Goal: Task Accomplishment & Management: Use online tool/utility

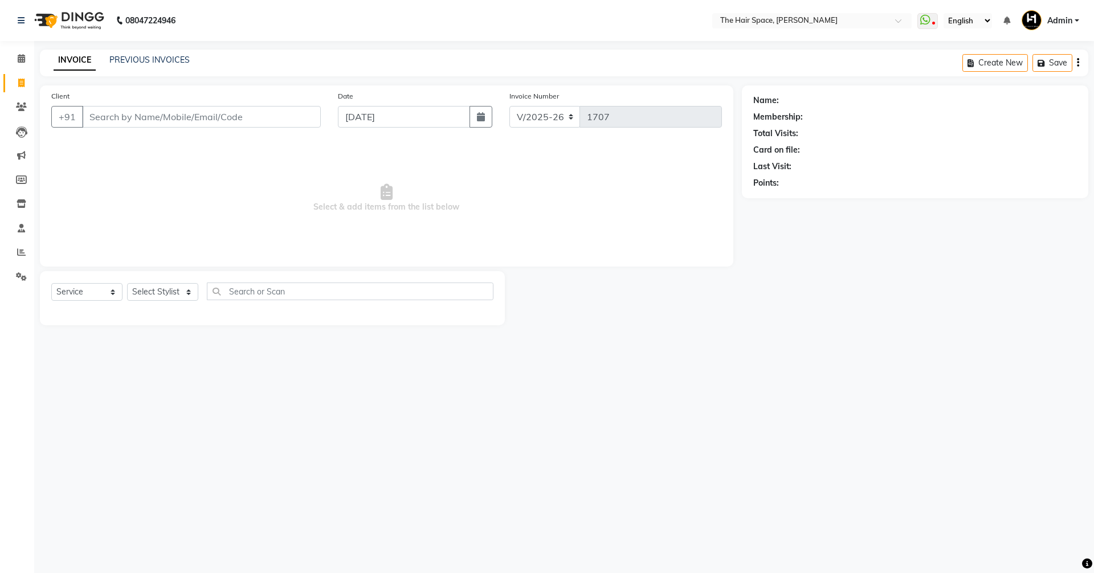
select select "6663"
select select "service"
click at [157, 62] on link "PREVIOUS INVOICES" at bounding box center [149, 60] width 80 height 10
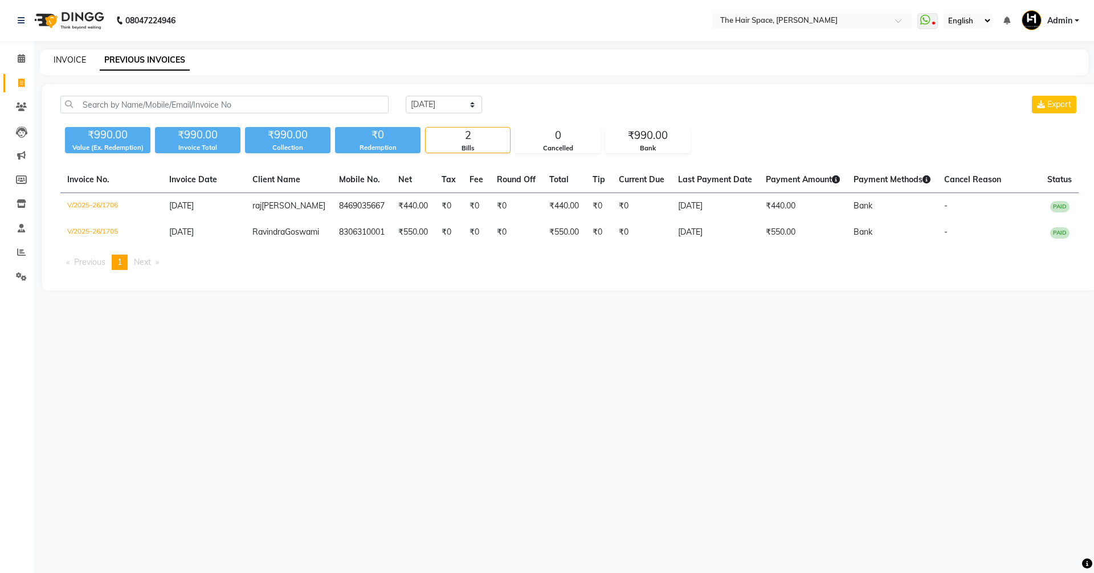
click at [72, 58] on link "INVOICE" at bounding box center [70, 60] width 32 height 10
select select "service"
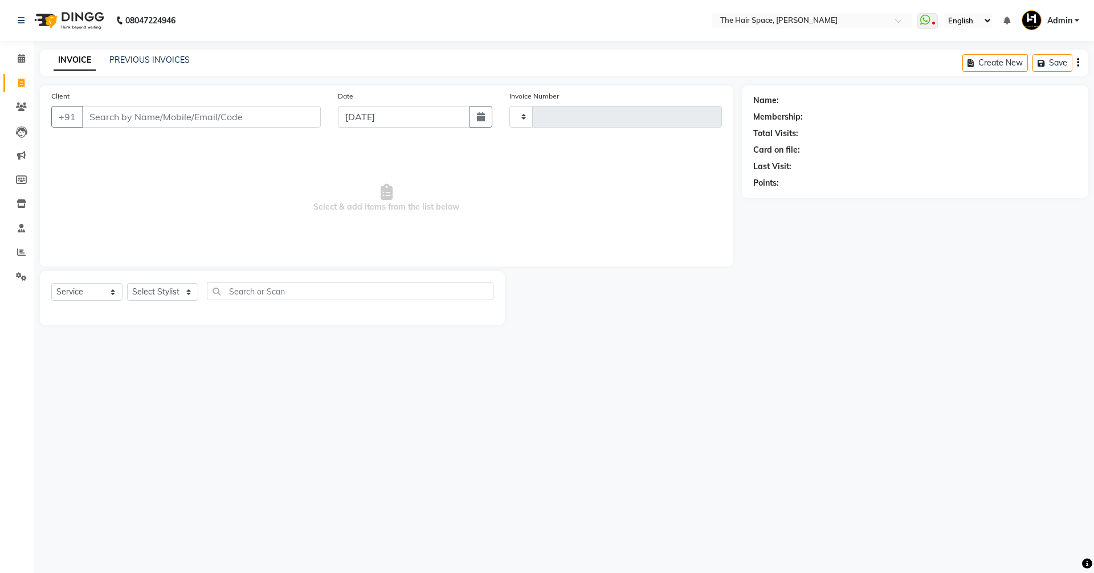
type input "1707"
select select "6663"
click at [125, 65] on div "PREVIOUS INVOICES" at bounding box center [149, 60] width 80 height 12
click at [51, 66] on div "INVOICE PREVIOUS INVOICES" at bounding box center [115, 60] width 150 height 12
drag, startPoint x: 0, startPoint y: 63, endPoint x: 25, endPoint y: 55, distance: 26.3
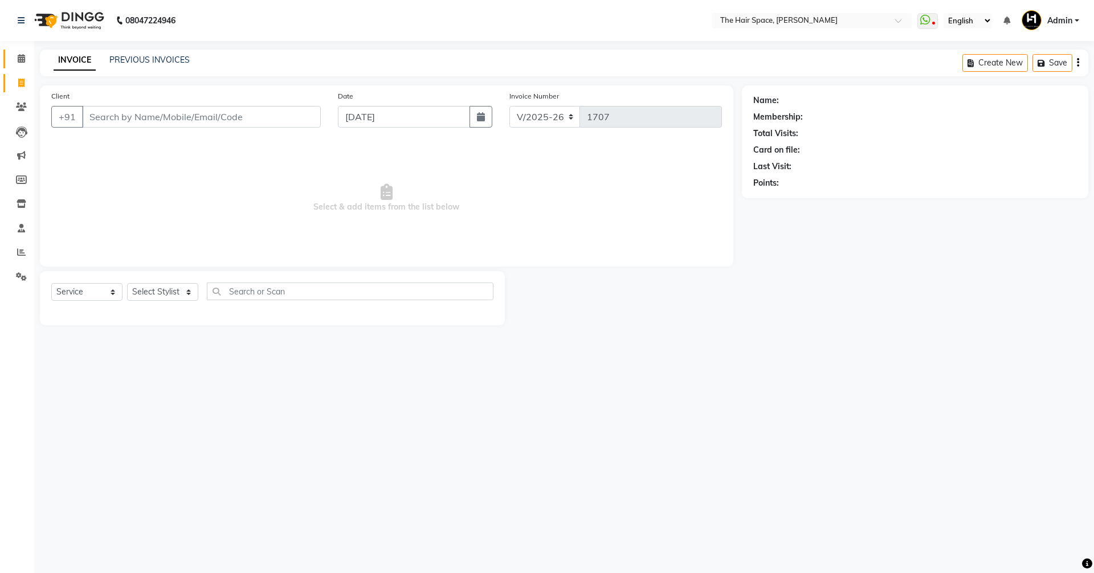
click at [1, 63] on li "Calendar" at bounding box center [17, 59] width 34 height 25
drag, startPoint x: 25, startPoint y: 55, endPoint x: 23, endPoint y: 70, distance: 15.6
click at [25, 55] on icon at bounding box center [21, 58] width 7 height 9
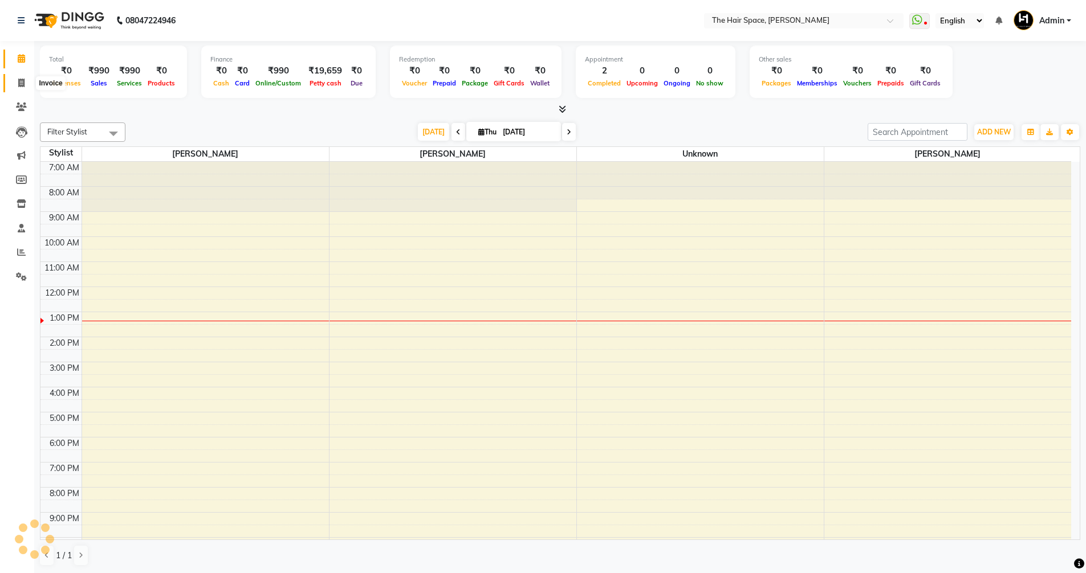
click at [21, 81] on icon at bounding box center [21, 83] width 6 height 9
select select "6663"
select select "service"
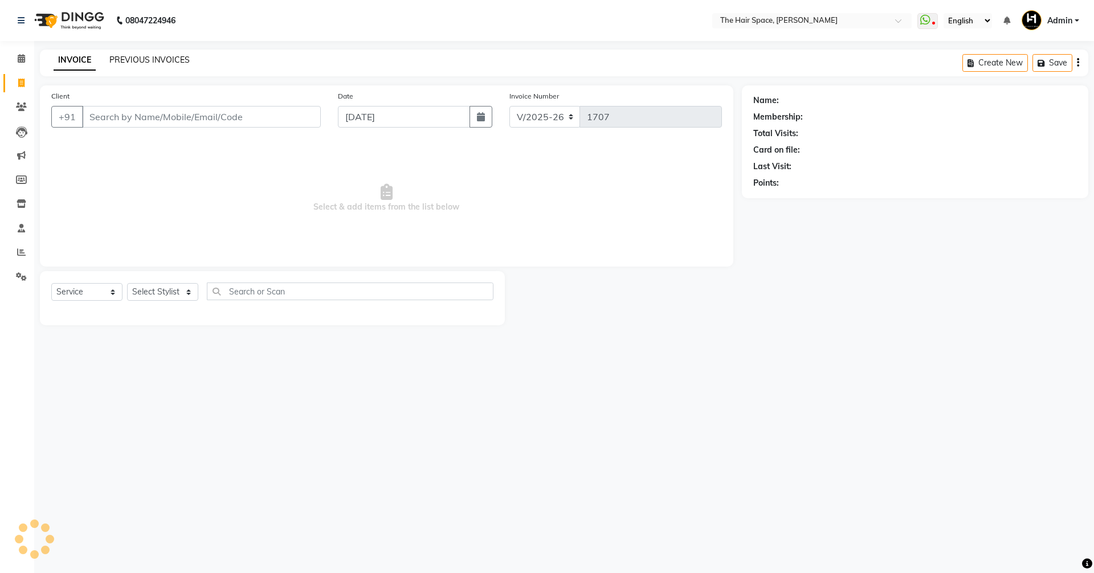
drag, startPoint x: 159, startPoint y: 53, endPoint x: 157, endPoint y: 62, distance: 8.7
click at [157, 62] on div "08047224946 Select Location × The Hair Space, [PERSON_NAME] WhatsApp Status ✕ S…" at bounding box center [547, 286] width 1094 height 573
click at [155, 63] on link "PREVIOUS INVOICES" at bounding box center [149, 60] width 80 height 10
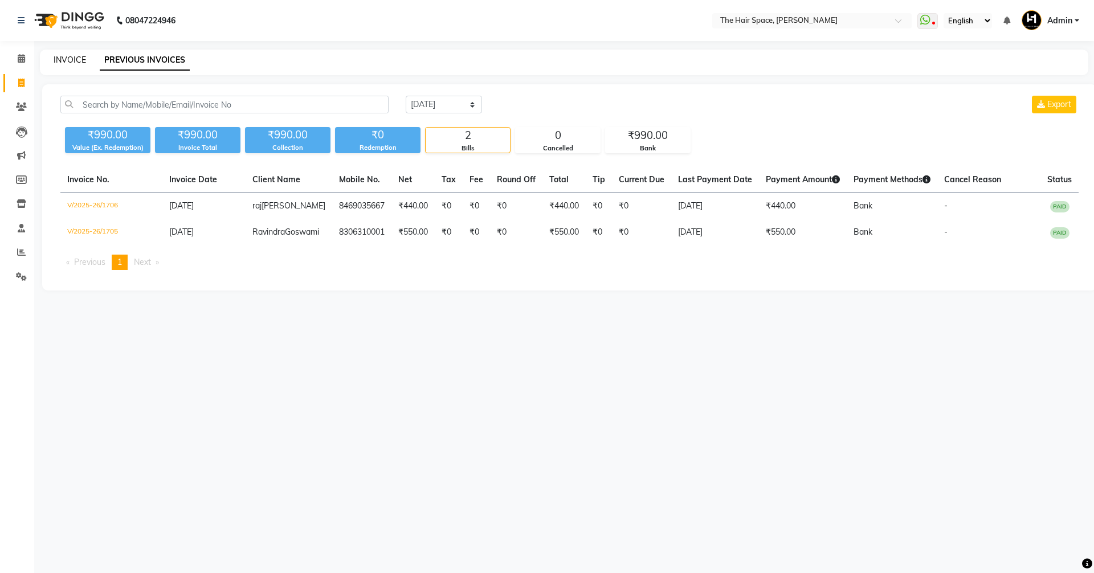
click at [76, 57] on link "INVOICE" at bounding box center [70, 60] width 32 height 10
select select "service"
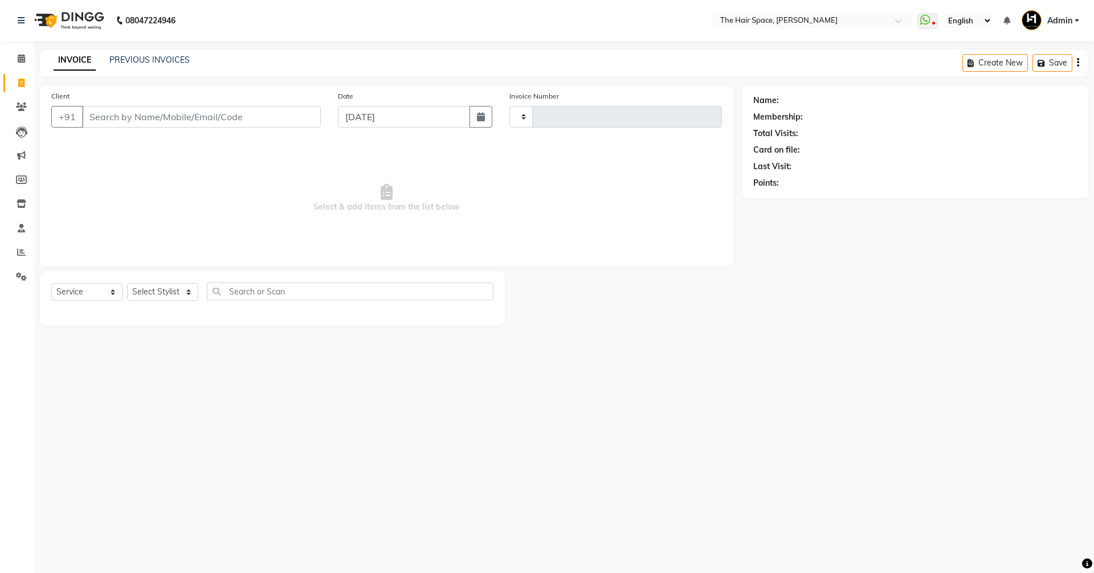
type input "1707"
select select "6663"
click at [21, 57] on icon at bounding box center [21, 58] width 7 height 9
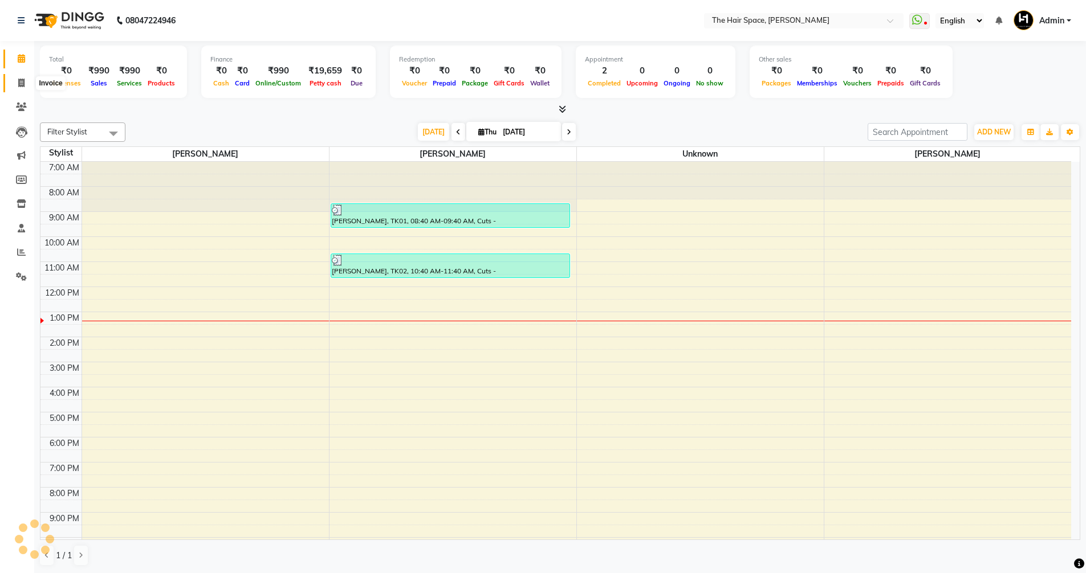
click at [19, 83] on icon at bounding box center [21, 83] width 6 height 9
select select "service"
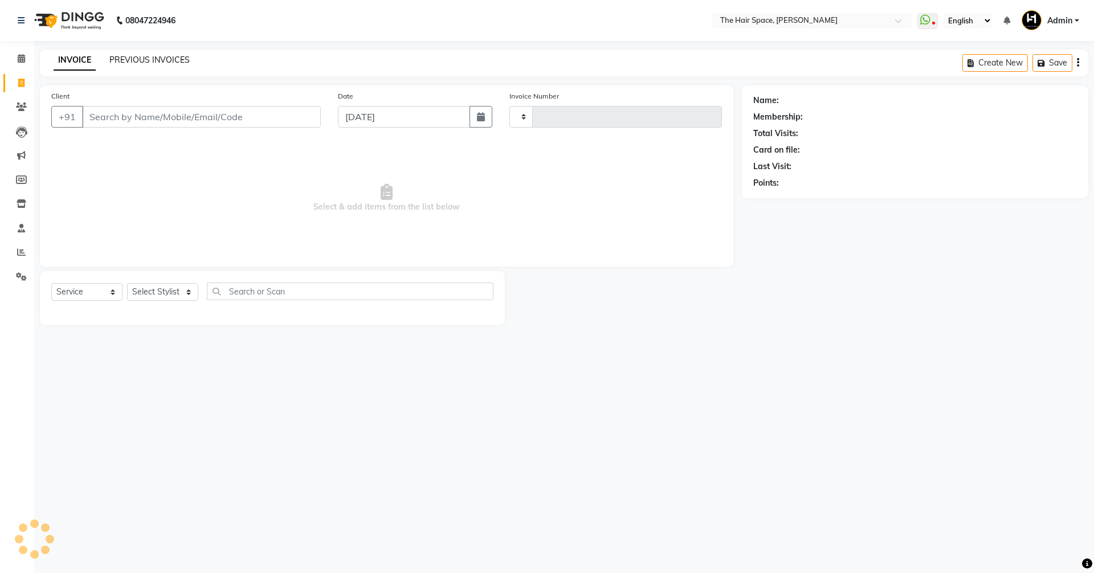
click at [114, 62] on link "PREVIOUS INVOICES" at bounding box center [149, 60] width 80 height 10
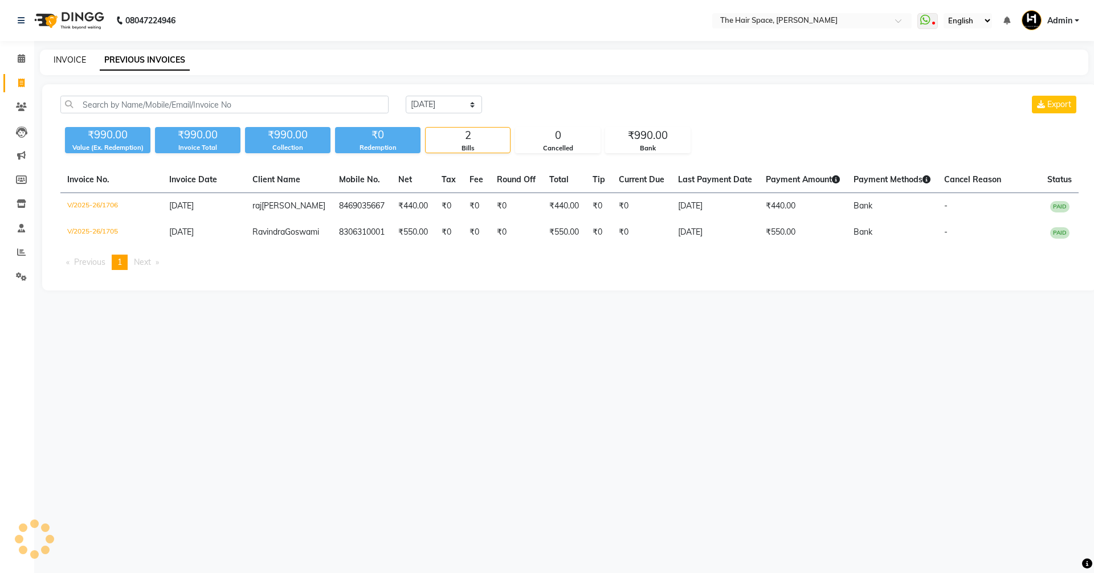
drag, startPoint x: 19, startPoint y: 62, endPoint x: 70, endPoint y: 58, distance: 50.3
click at [70, 58] on link "INVOICE" at bounding box center [70, 60] width 32 height 10
select select "service"
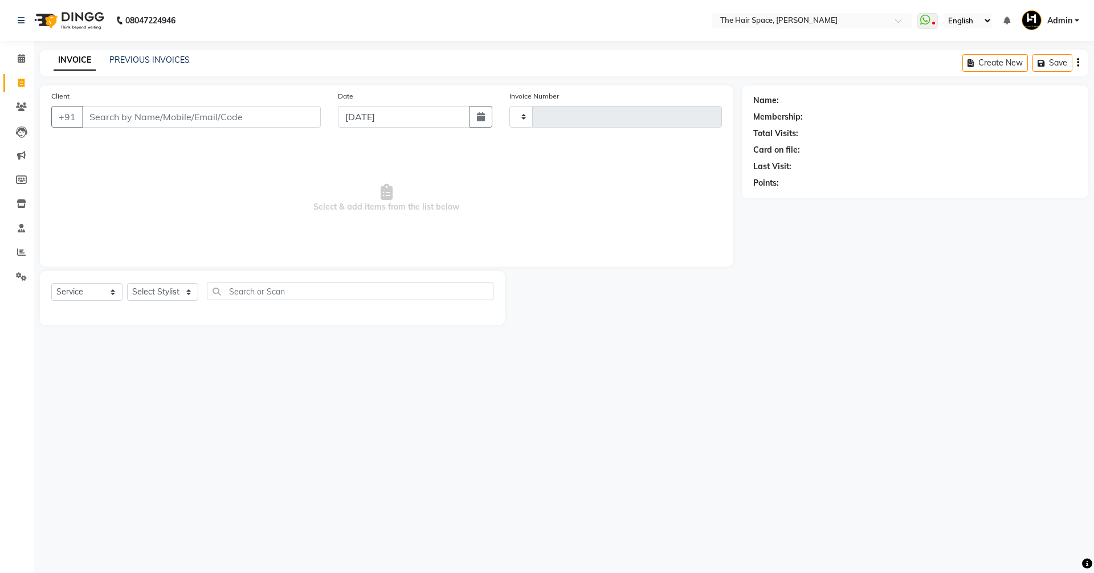
click at [70, 58] on link "INVOICE" at bounding box center [75, 60] width 42 height 21
type input "1707"
select select "6663"
click at [17, 56] on span at bounding box center [21, 58] width 20 height 13
drag, startPoint x: 17, startPoint y: 56, endPoint x: 20, endPoint y: 64, distance: 8.7
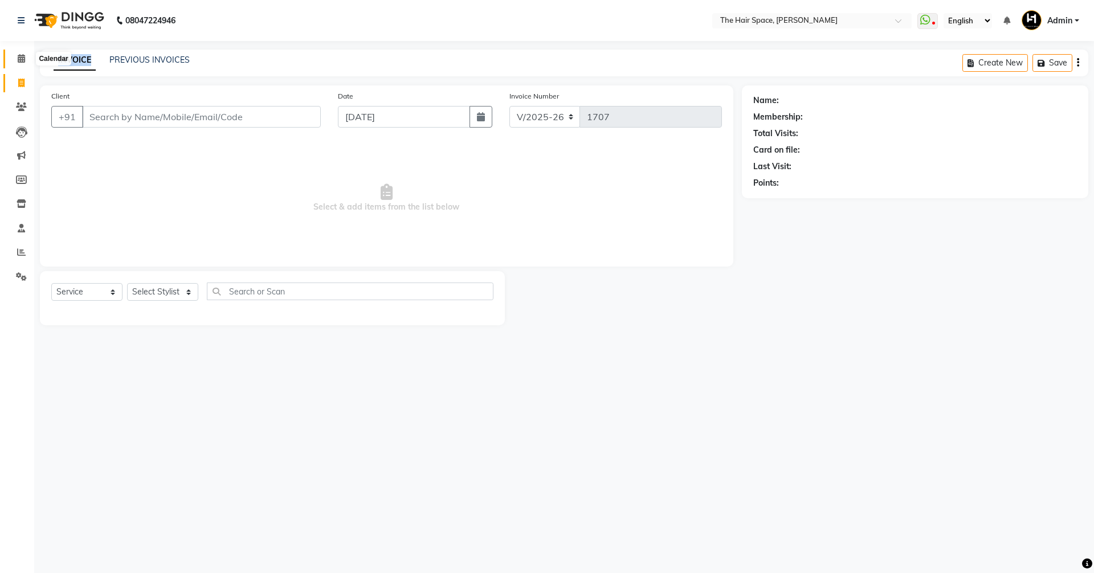
click at [19, 56] on span at bounding box center [21, 58] width 20 height 13
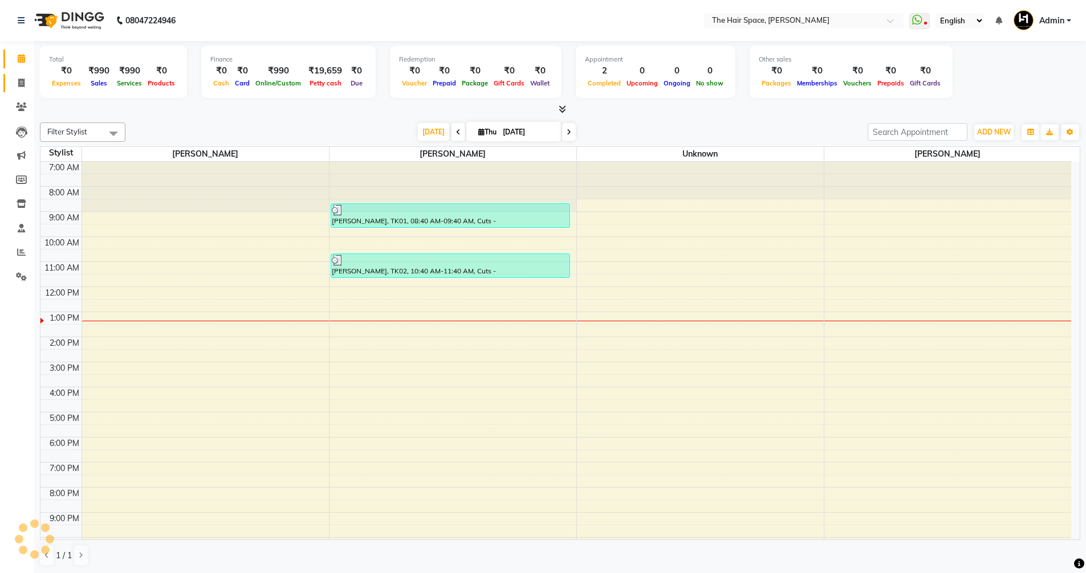
click at [18, 76] on link "Invoice" at bounding box center [16, 83] width 27 height 19
select select "6663"
select select "service"
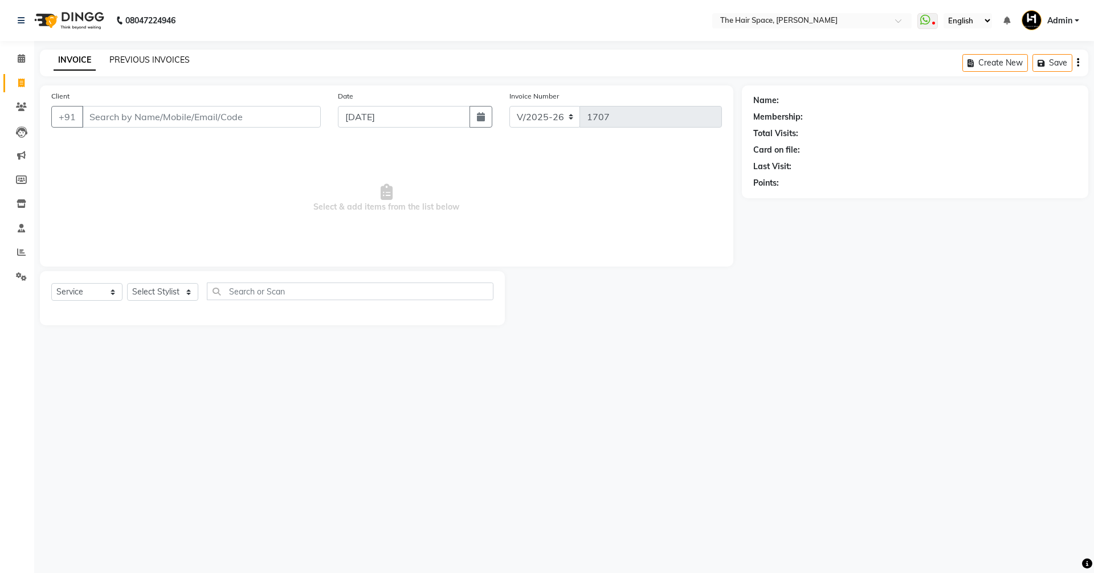
click at [170, 61] on link "PREVIOUS INVOICES" at bounding box center [149, 60] width 80 height 10
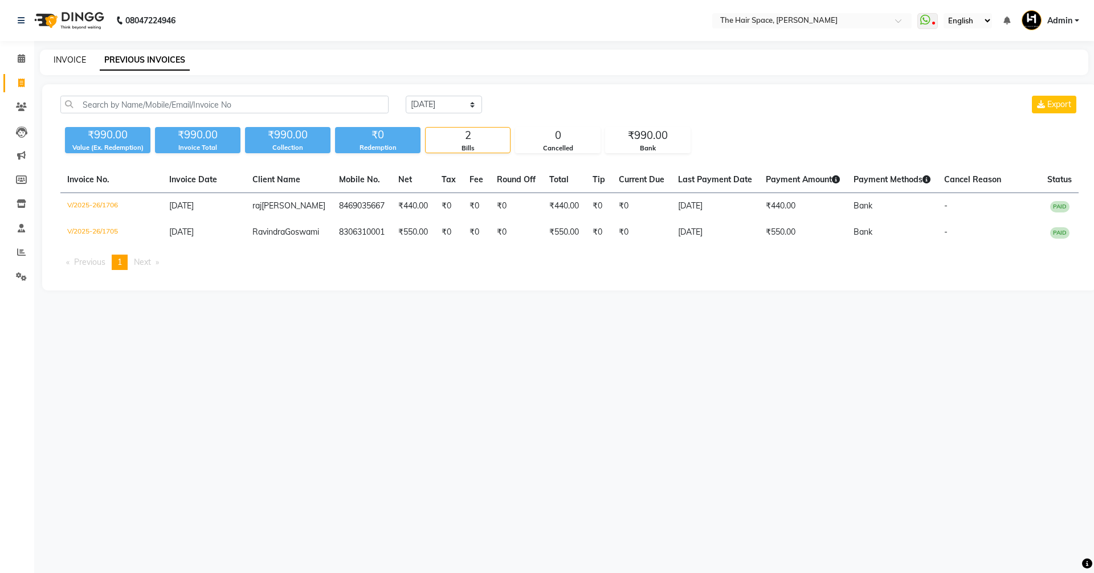
click at [70, 56] on link "INVOICE" at bounding box center [70, 60] width 32 height 10
select select "service"
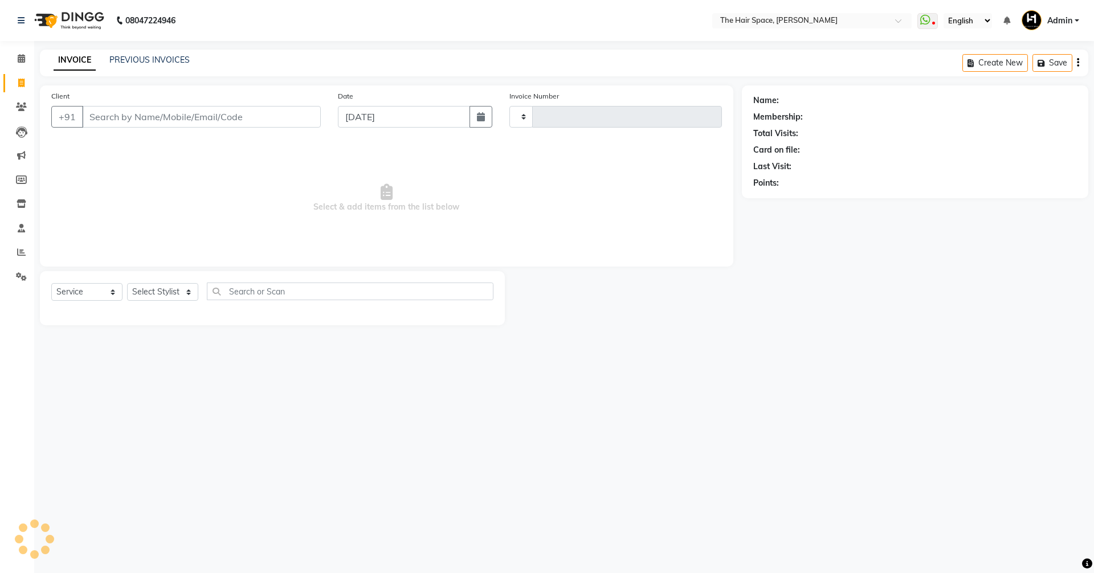
click at [70, 56] on link "INVOICE" at bounding box center [75, 60] width 42 height 21
type input "1707"
select select "6663"
click at [130, 66] on div "PREVIOUS INVOICES" at bounding box center [149, 60] width 80 height 12
click at [10, 61] on link "Calendar" at bounding box center [16, 59] width 27 height 19
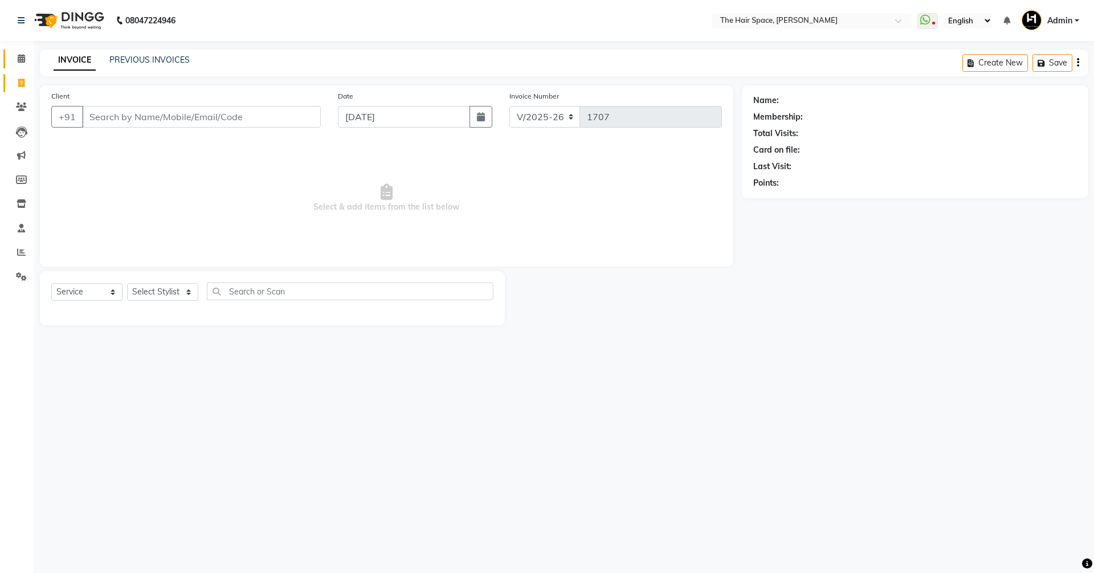
click at [10, 61] on link "Calendar" at bounding box center [16, 59] width 27 height 19
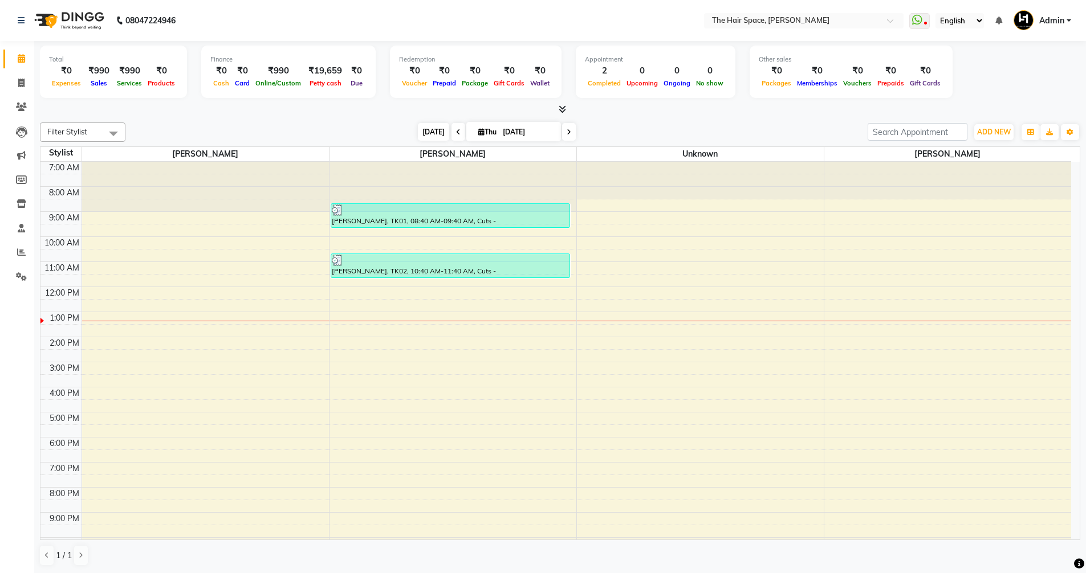
click at [431, 136] on span "[DATE]" at bounding box center [433, 132] width 31 height 18
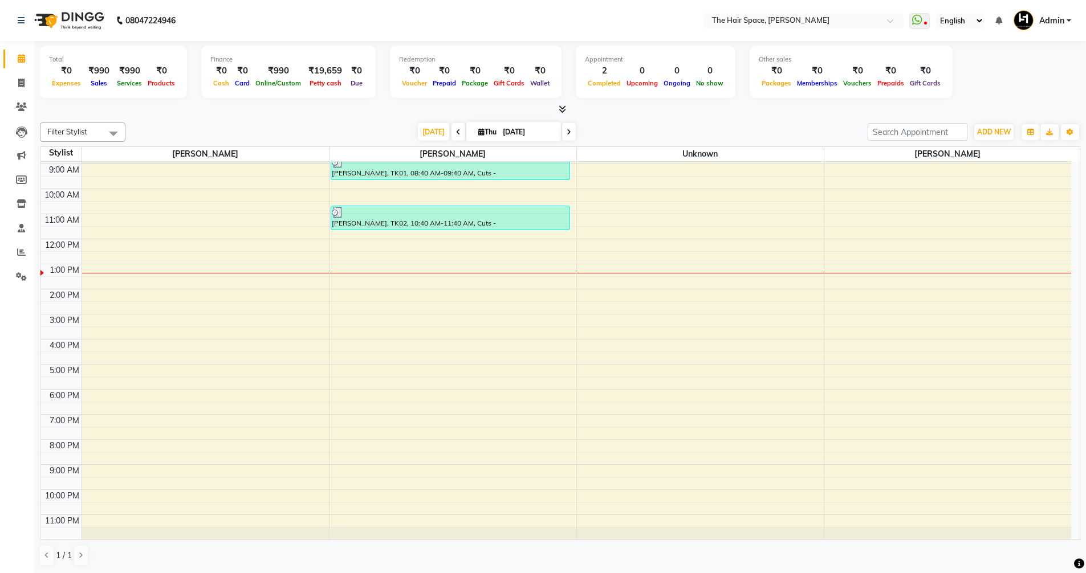
click at [478, 133] on icon at bounding box center [481, 131] width 6 height 7
select select "9"
select select "2025"
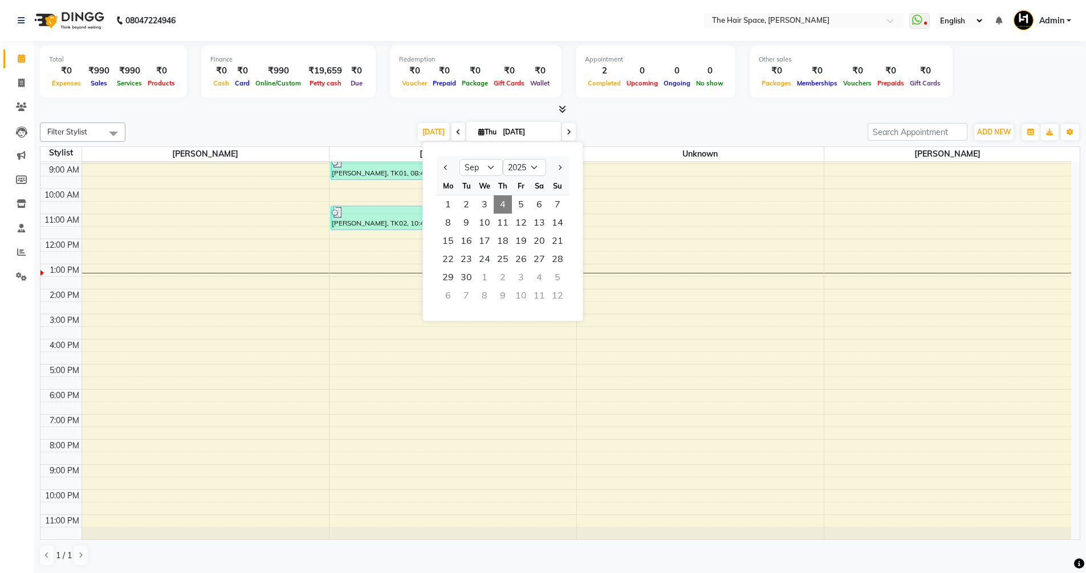
click at [478, 133] on icon at bounding box center [481, 131] width 6 height 7
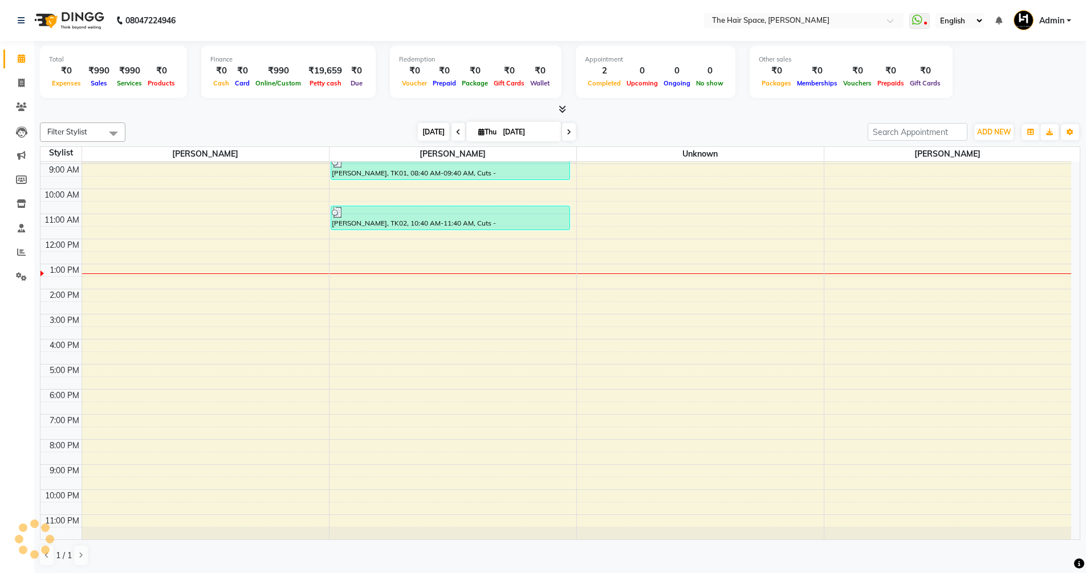
click at [425, 133] on span "[DATE]" at bounding box center [433, 132] width 31 height 18
click at [478, 128] on icon at bounding box center [481, 131] width 6 height 7
select select "9"
select select "2025"
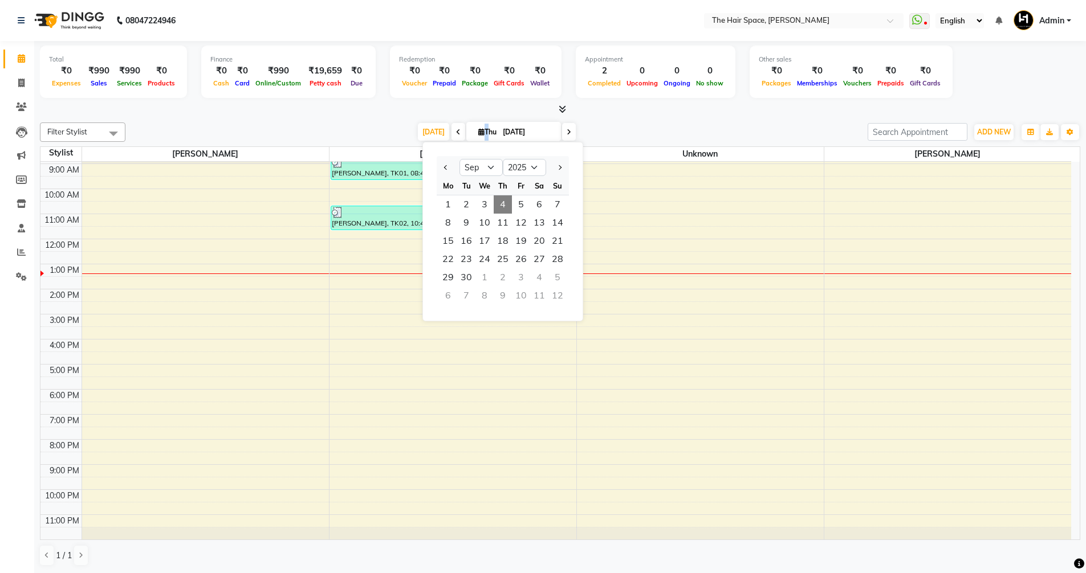
click at [478, 128] on icon at bounding box center [481, 131] width 6 height 7
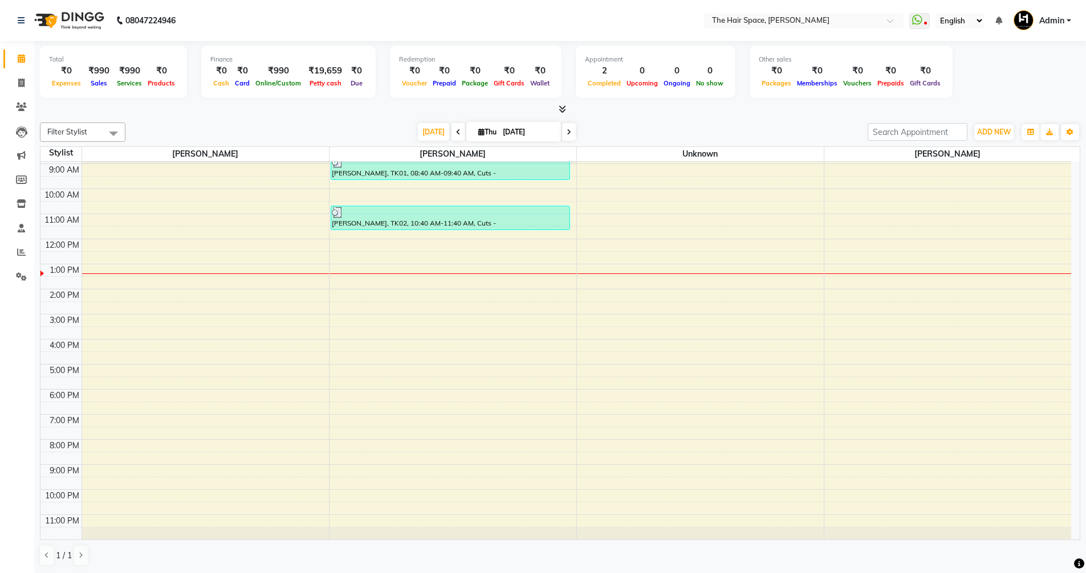
click at [556, 109] on span at bounding box center [560, 110] width 12 height 12
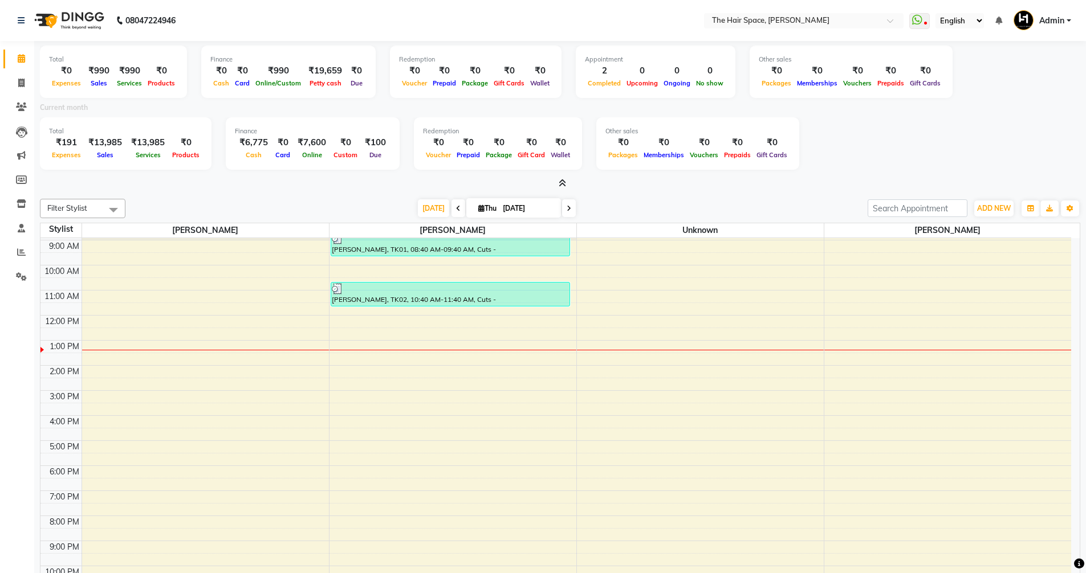
click at [562, 180] on icon at bounding box center [561, 183] width 7 height 9
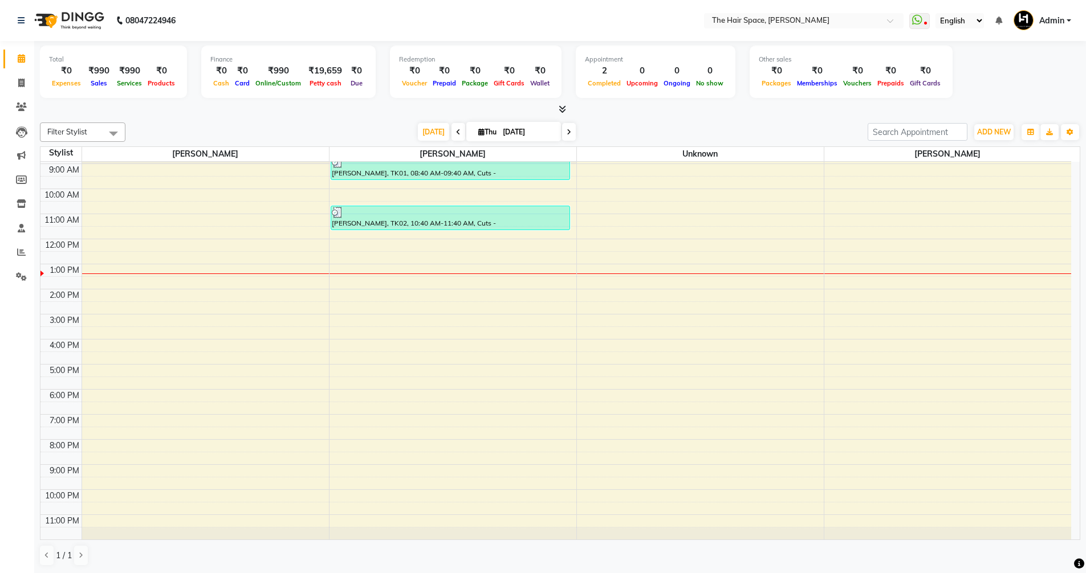
click at [478, 129] on icon at bounding box center [481, 131] width 6 height 7
select select "9"
select select "2025"
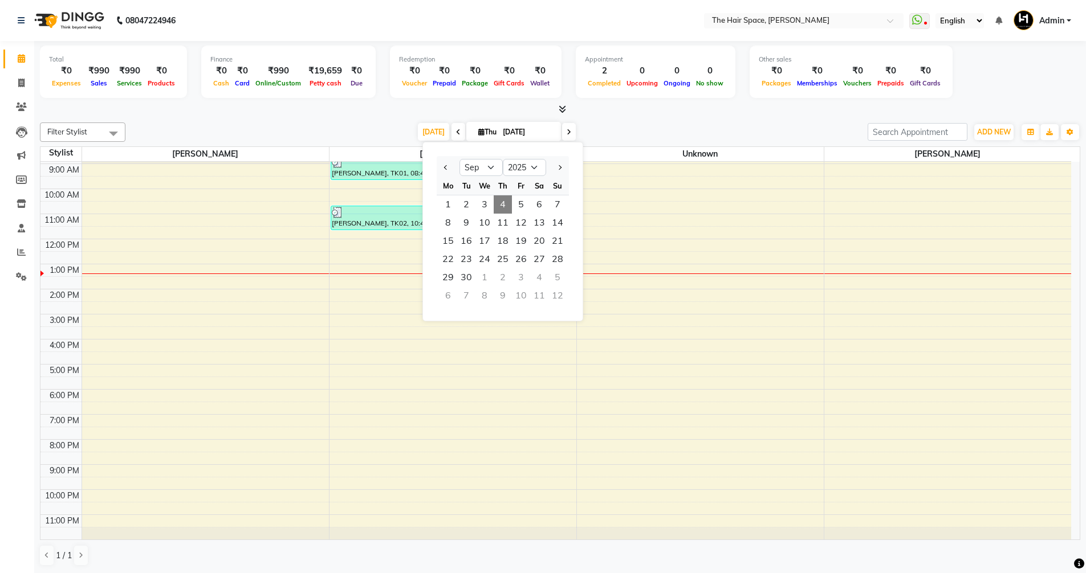
click at [545, 100] on div "Total ₹0 Expenses ₹990 Sales ₹990 Services ₹0 Products Finance ₹0 Cash ₹0 Card …" at bounding box center [560, 74] width 1040 height 56
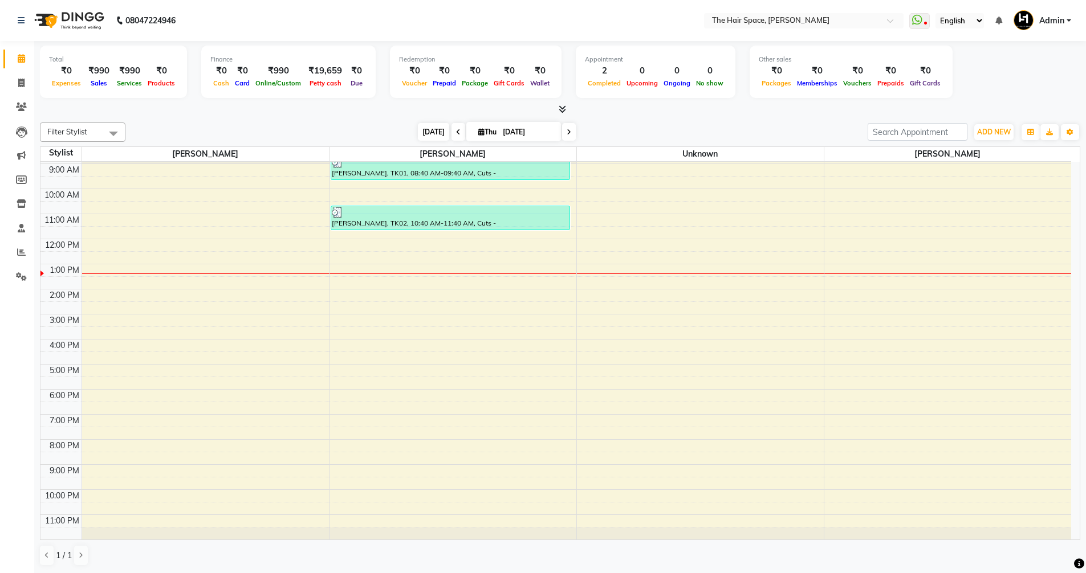
click at [430, 125] on span "[DATE]" at bounding box center [433, 132] width 31 height 18
click at [560, 114] on span at bounding box center [560, 110] width 12 height 12
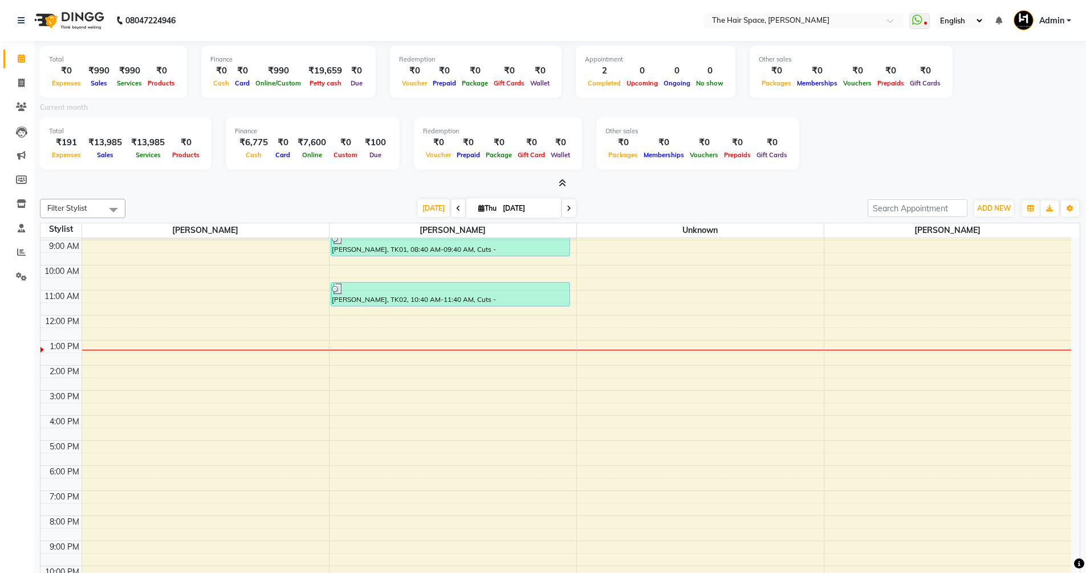
drag, startPoint x: 555, startPoint y: 174, endPoint x: 565, endPoint y: 182, distance: 13.5
click at [561, 178] on div "Total ₹0 Expenses ₹990 Sales ₹990 Services ₹0 Products Finance ₹0 Cash ₹0 Card …" at bounding box center [560, 115] width 1040 height 149
click at [565, 184] on icon at bounding box center [561, 183] width 7 height 9
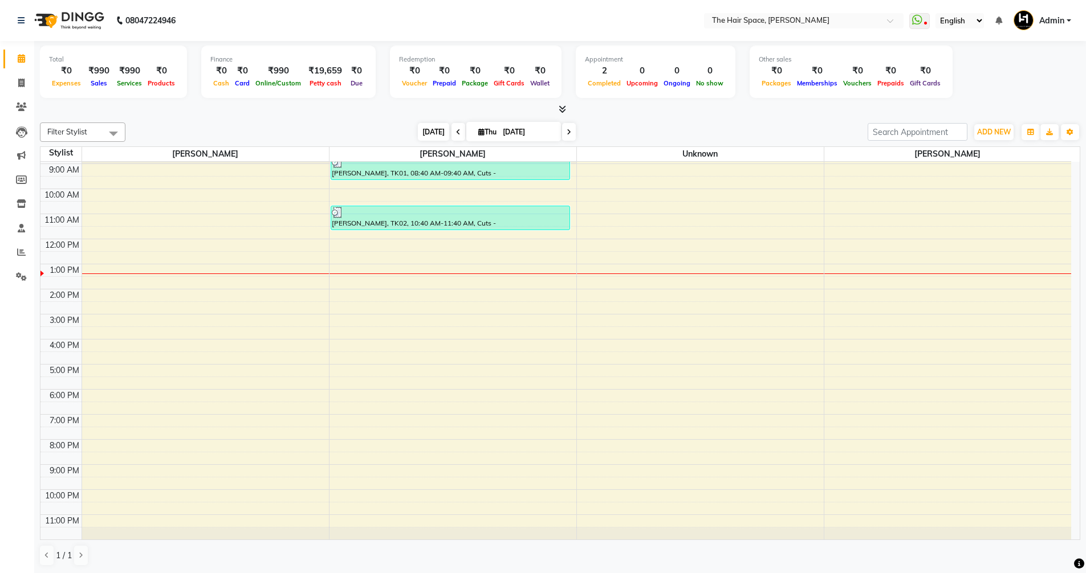
click at [441, 134] on span "[DATE]" at bounding box center [433, 132] width 31 height 18
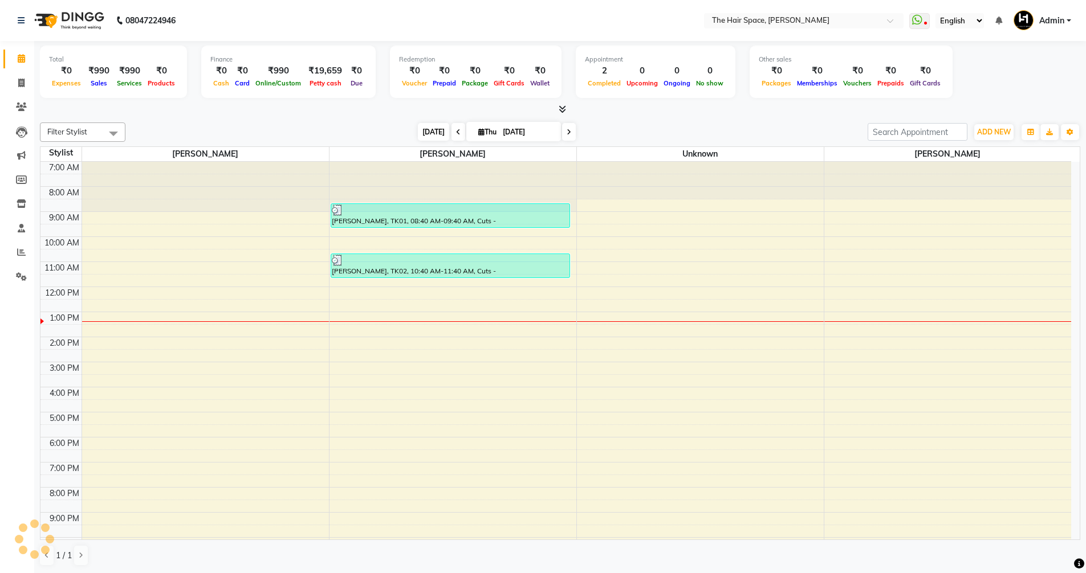
click at [441, 134] on span "[DATE]" at bounding box center [433, 132] width 31 height 18
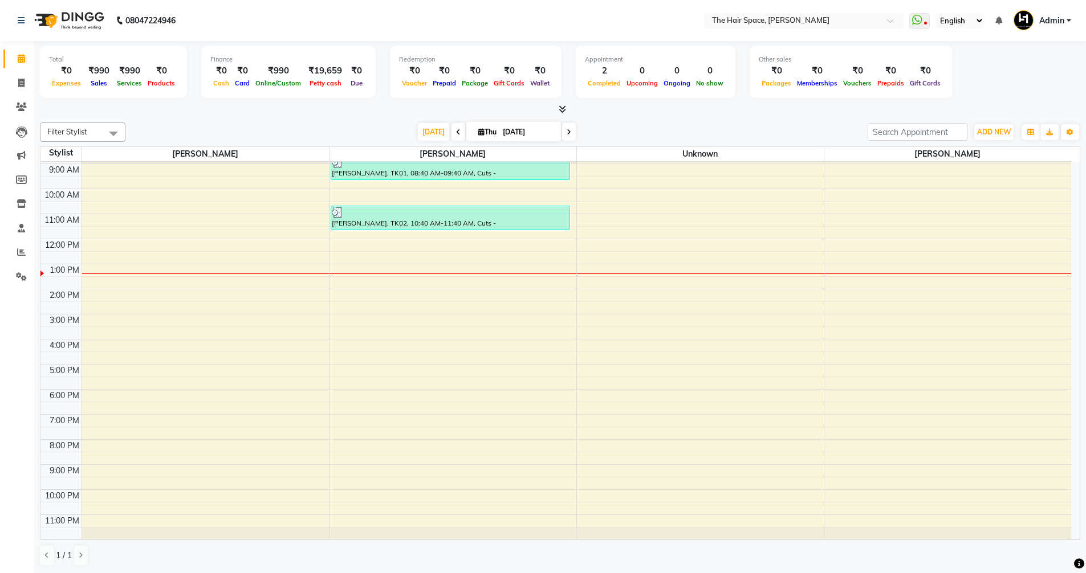
click at [560, 110] on icon at bounding box center [561, 109] width 7 height 9
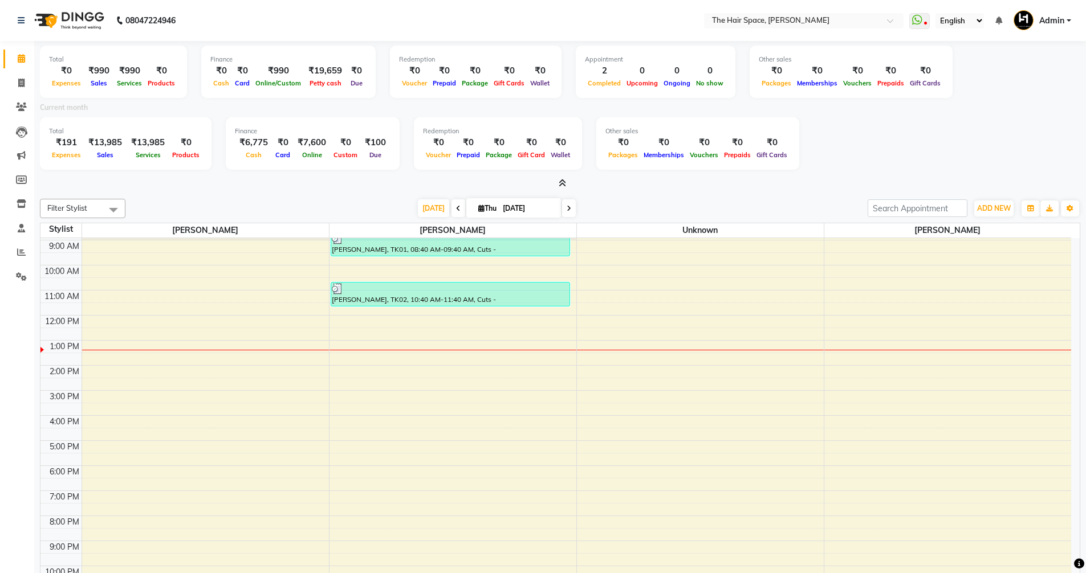
click at [561, 183] on icon at bounding box center [561, 183] width 7 height 9
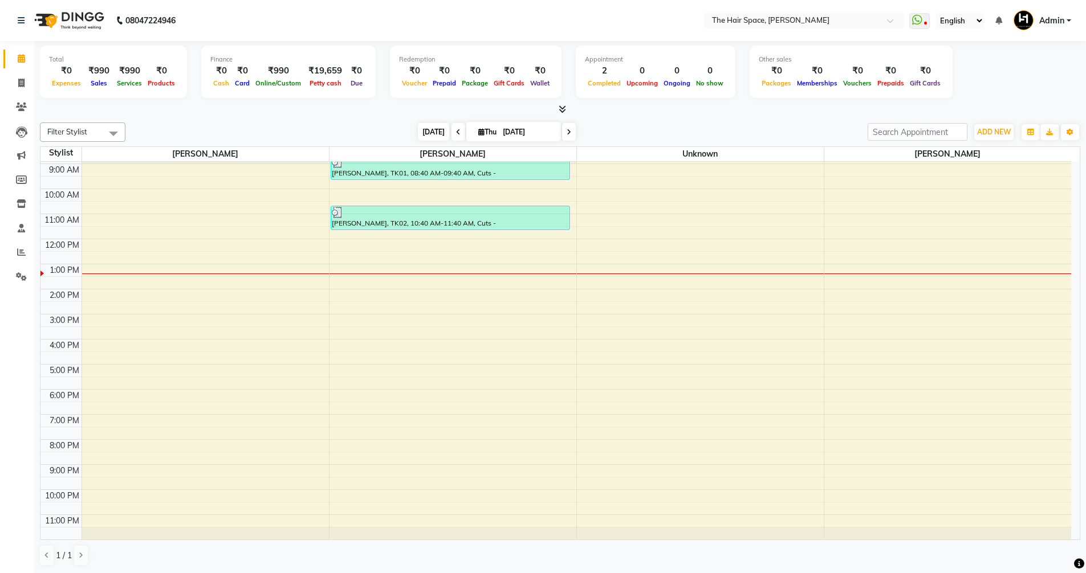
click at [428, 125] on span "[DATE]" at bounding box center [433, 132] width 31 height 18
click at [564, 111] on icon at bounding box center [561, 109] width 7 height 9
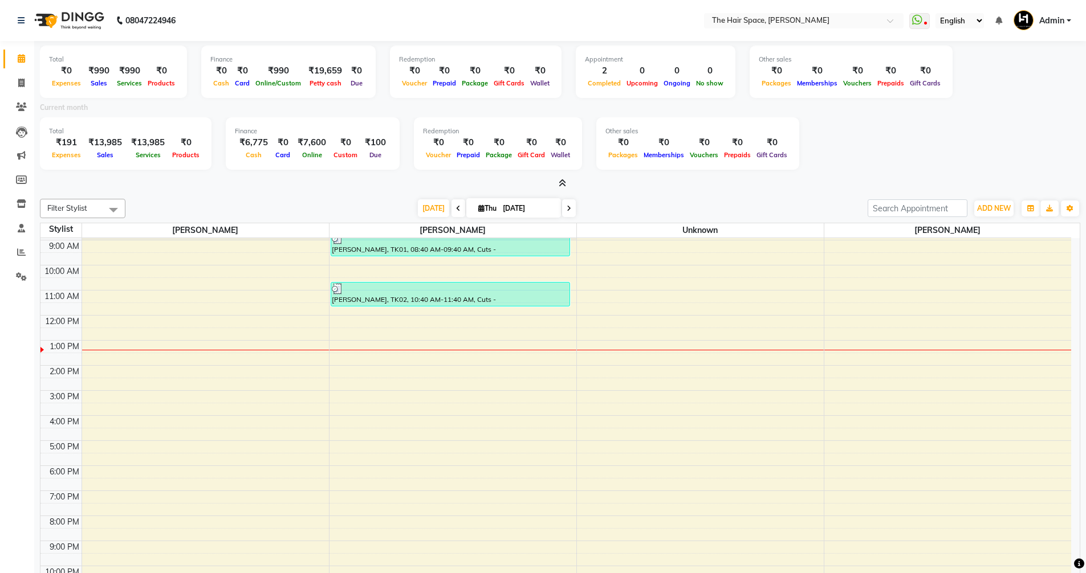
click at [563, 184] on icon at bounding box center [561, 183] width 7 height 9
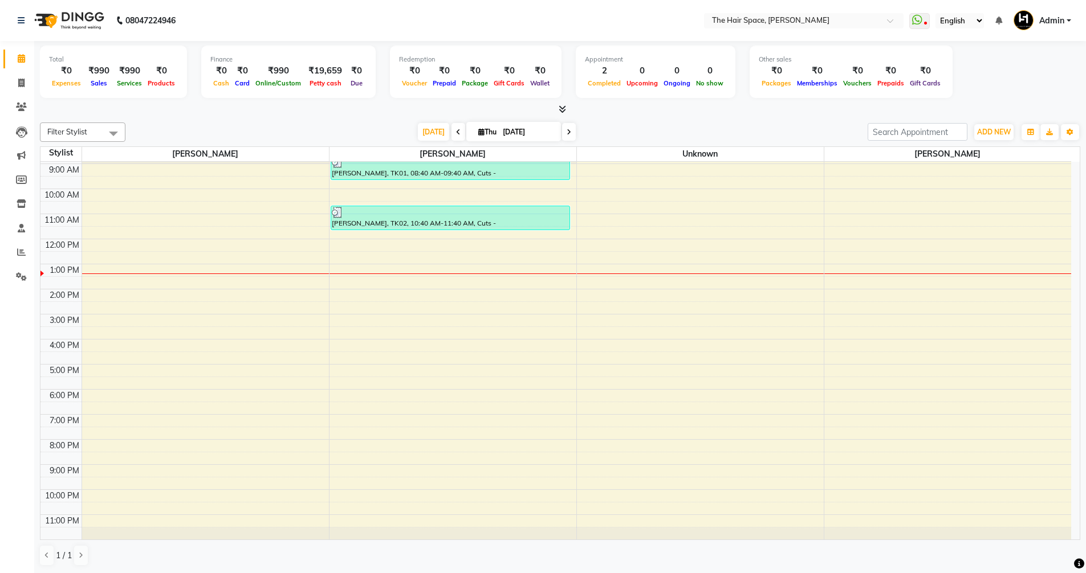
click at [561, 107] on icon at bounding box center [561, 109] width 7 height 9
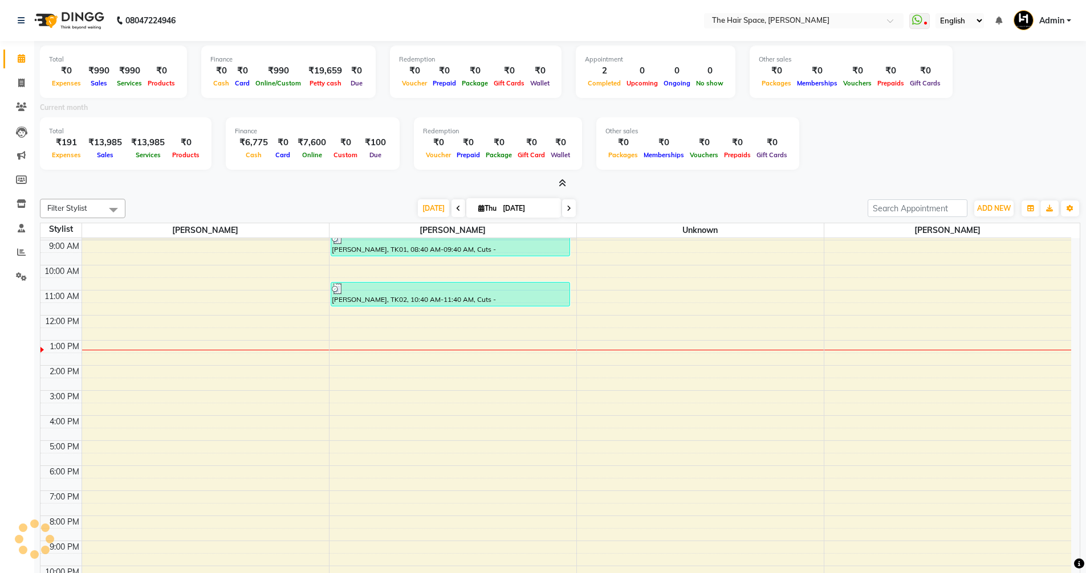
click at [561, 182] on icon at bounding box center [561, 183] width 7 height 9
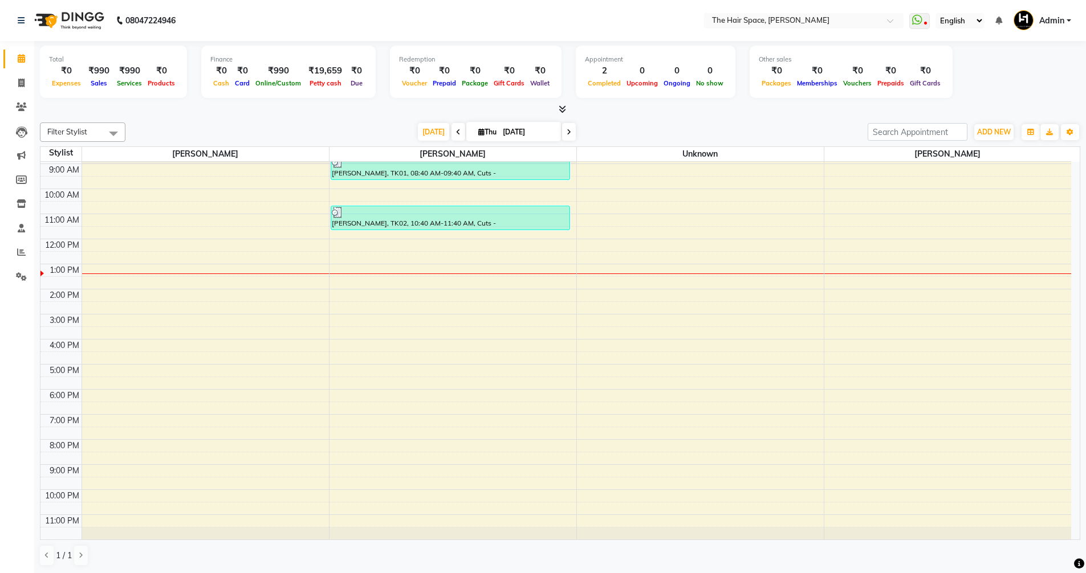
click at [559, 109] on icon at bounding box center [561, 109] width 7 height 9
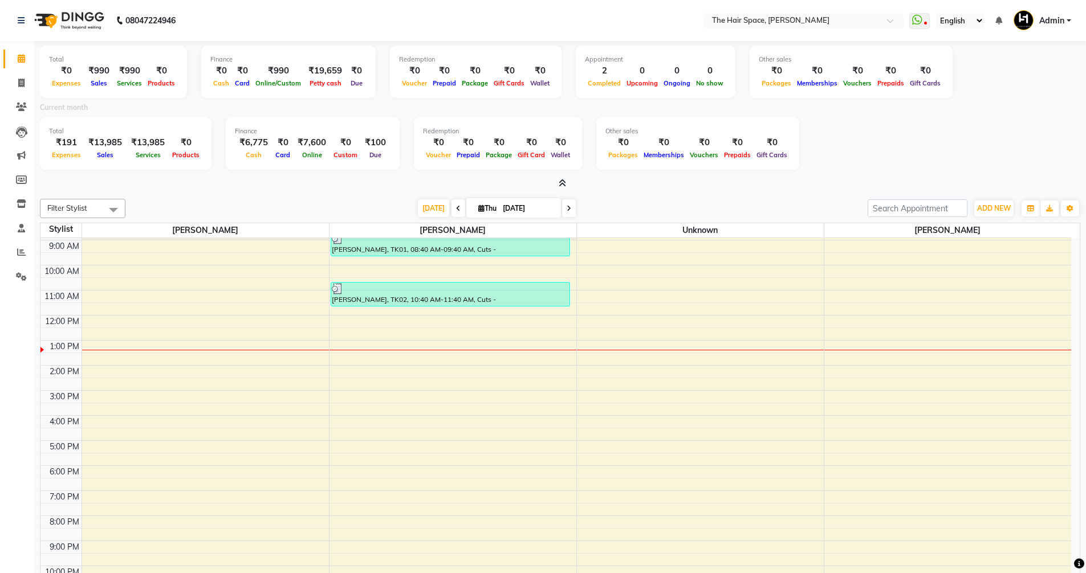
click at [562, 181] on icon at bounding box center [561, 183] width 7 height 9
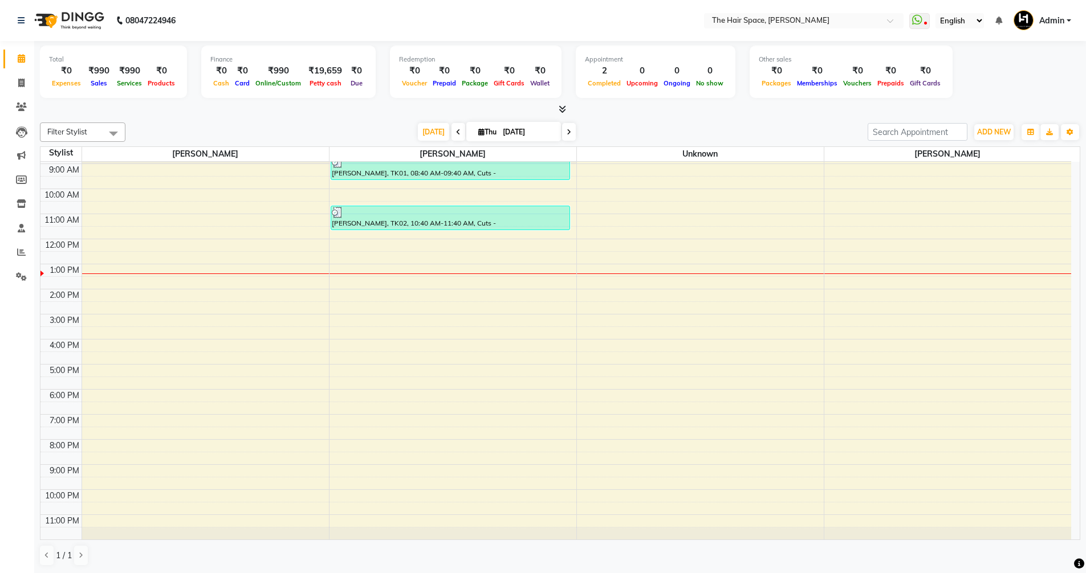
click at [562, 109] on icon at bounding box center [561, 109] width 7 height 9
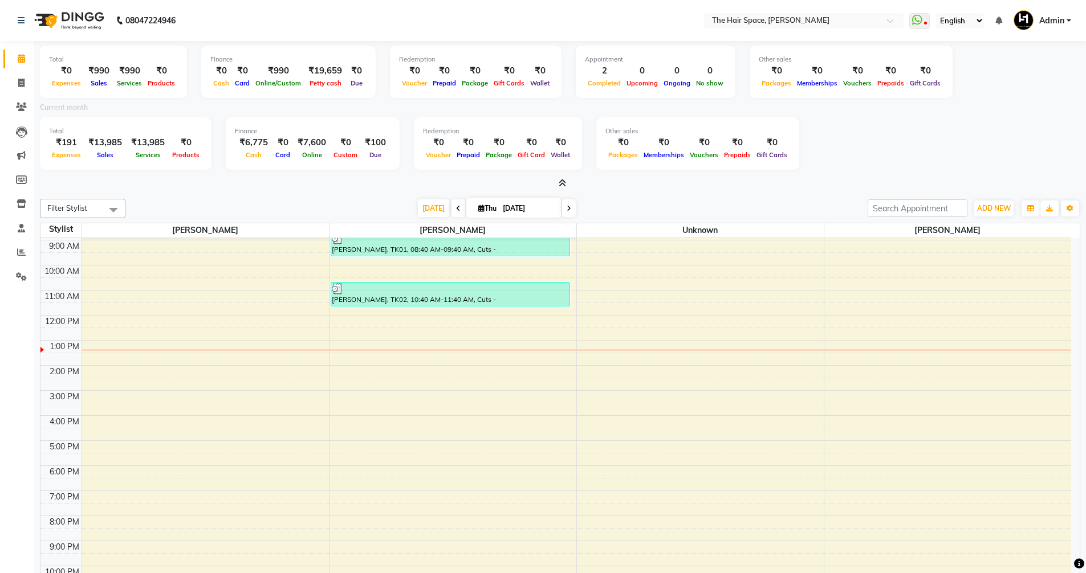
click at [564, 181] on icon at bounding box center [561, 183] width 7 height 9
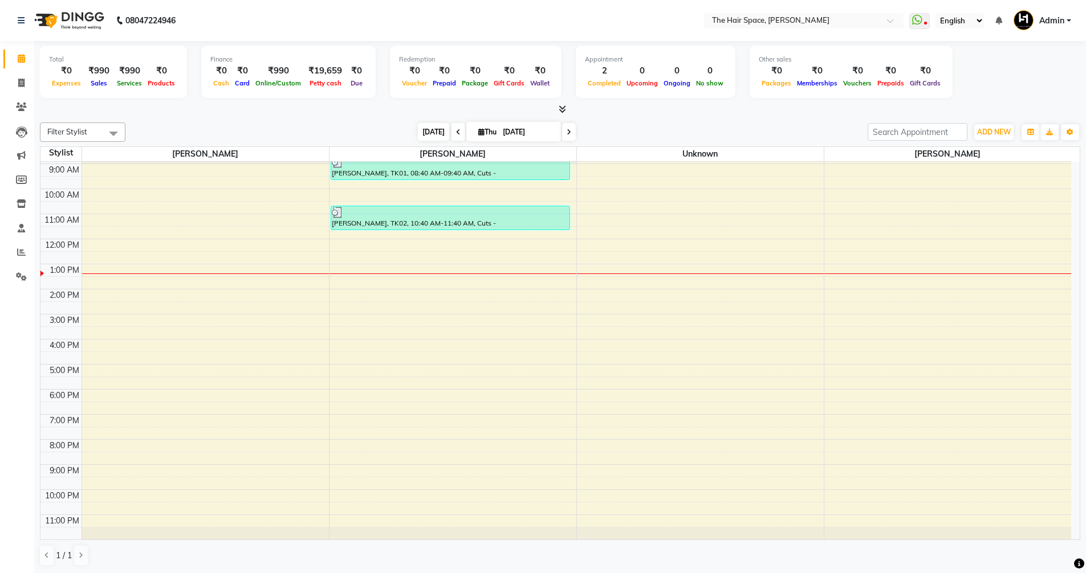
click at [440, 131] on span "[DATE]" at bounding box center [433, 132] width 31 height 18
click at [560, 110] on icon at bounding box center [561, 109] width 7 height 9
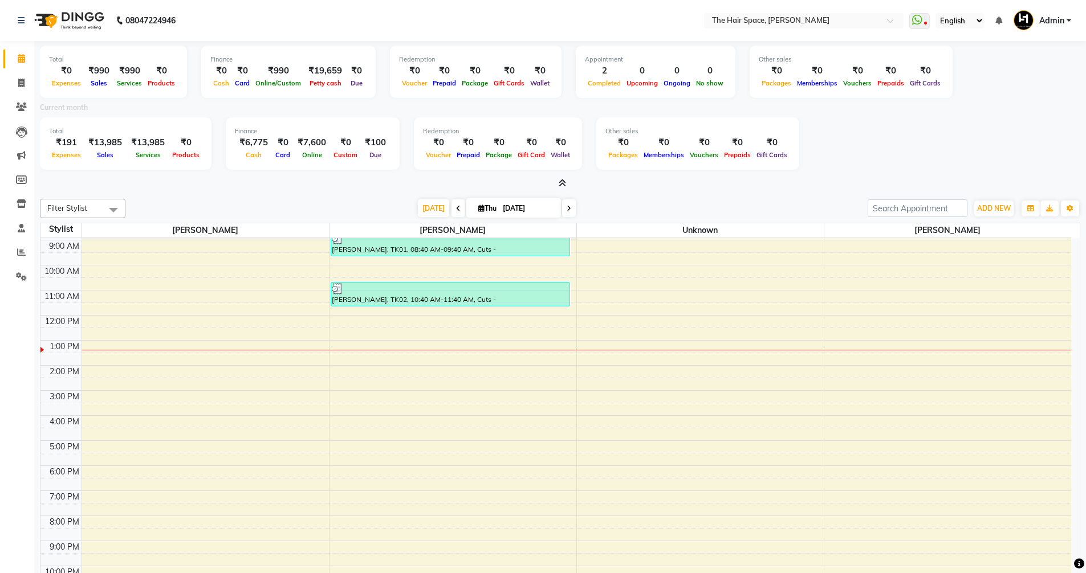
click at [569, 184] on div at bounding box center [560, 184] width 1040 height 12
click at [435, 199] on span "[DATE]" at bounding box center [433, 208] width 31 height 18
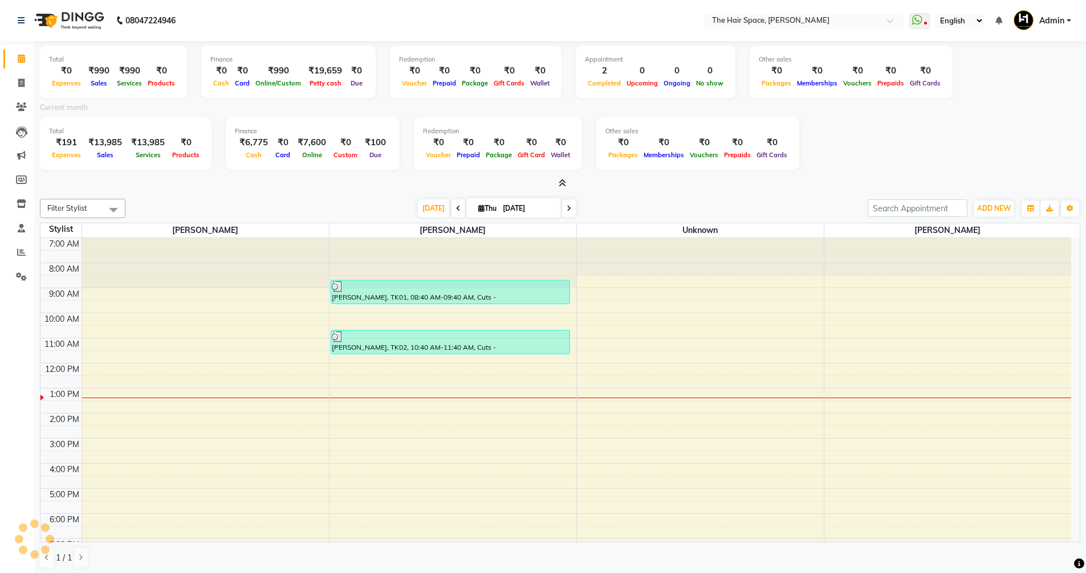
scroll to position [122, 0]
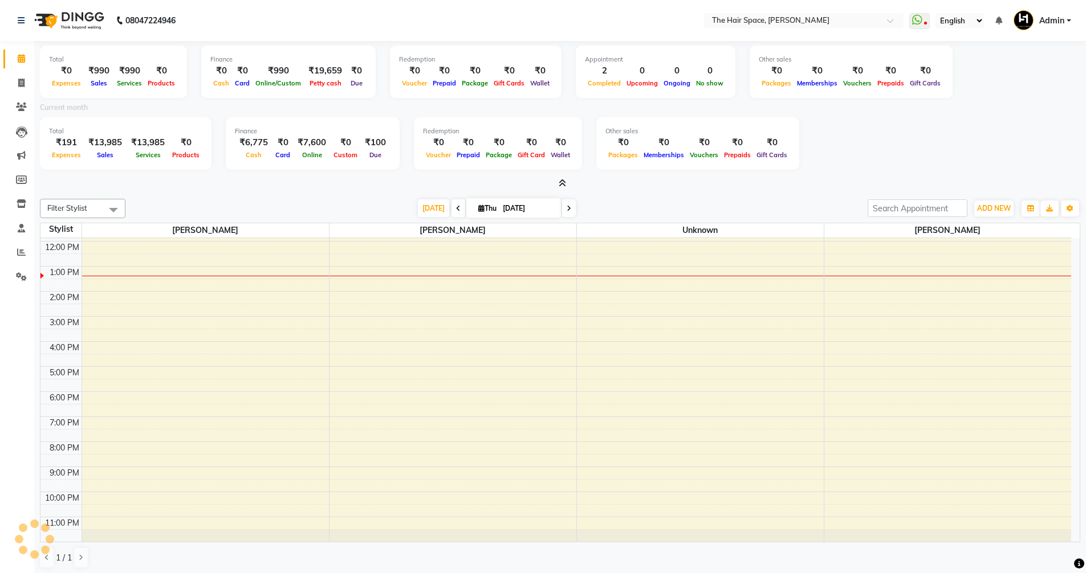
click at [568, 184] on div at bounding box center [560, 184] width 1040 height 12
click at [562, 183] on icon at bounding box center [561, 183] width 7 height 9
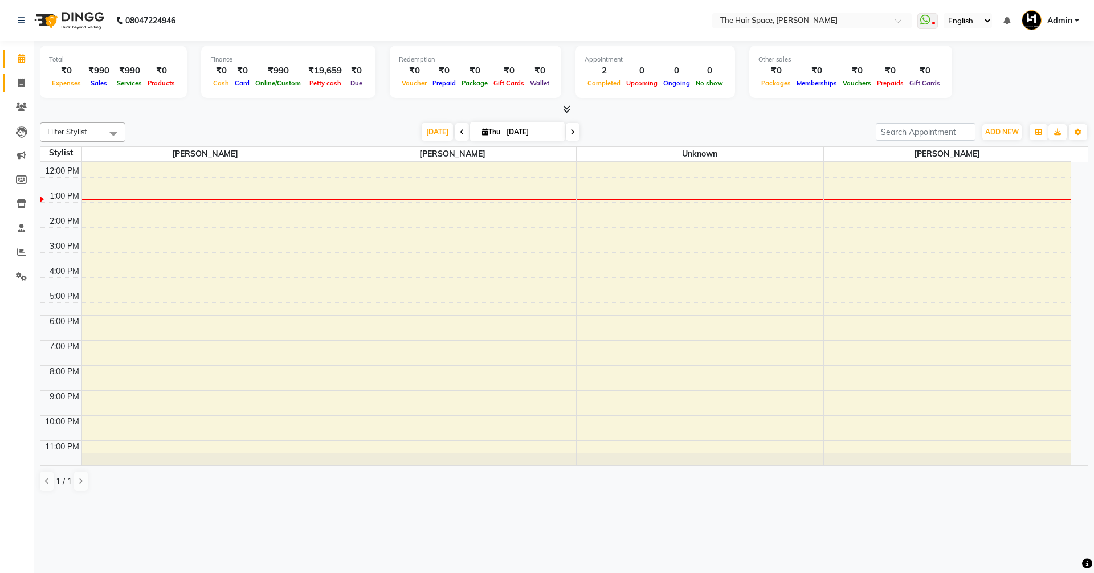
click at [23, 90] on link "Invoice" at bounding box center [16, 83] width 27 height 19
select select "6663"
select select "service"
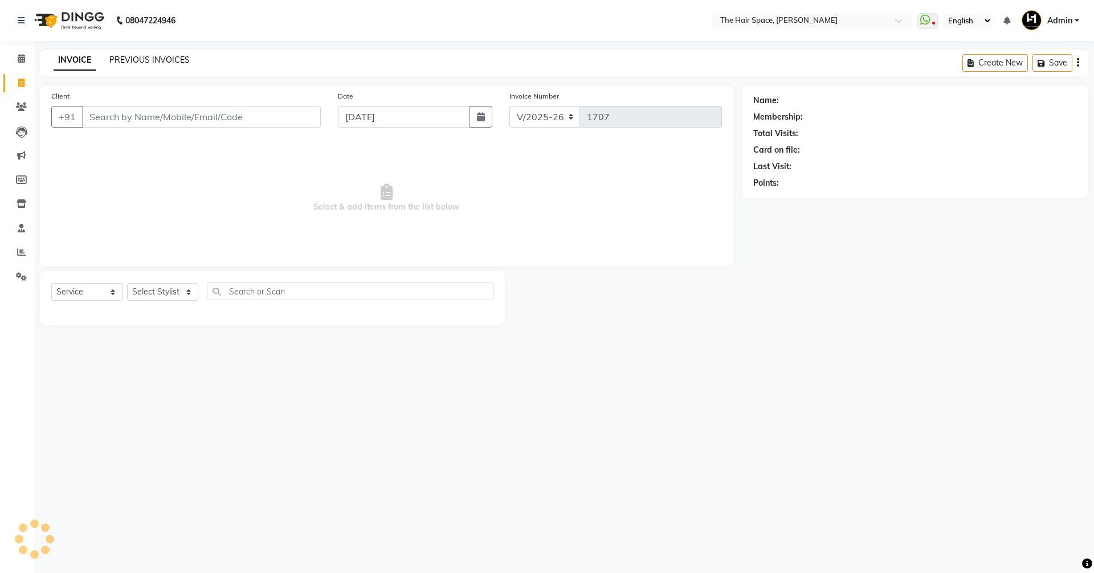
click at [137, 58] on link "PREVIOUS INVOICES" at bounding box center [149, 60] width 80 height 10
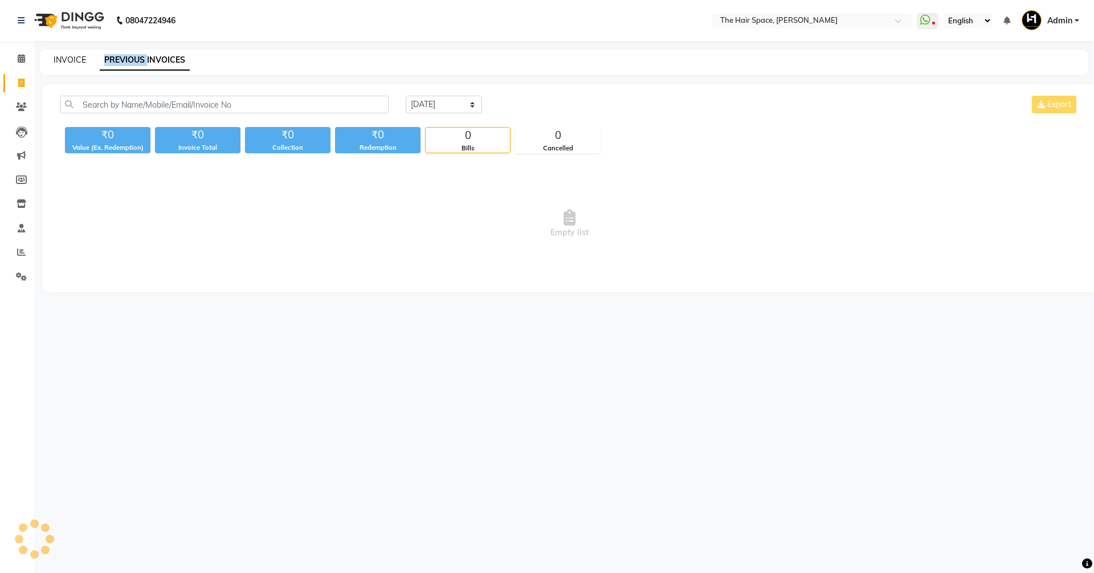
drag, startPoint x: 137, startPoint y: 58, endPoint x: 72, endPoint y: 60, distance: 65.0
click at [137, 59] on link "PREVIOUS INVOICES" at bounding box center [145, 60] width 90 height 21
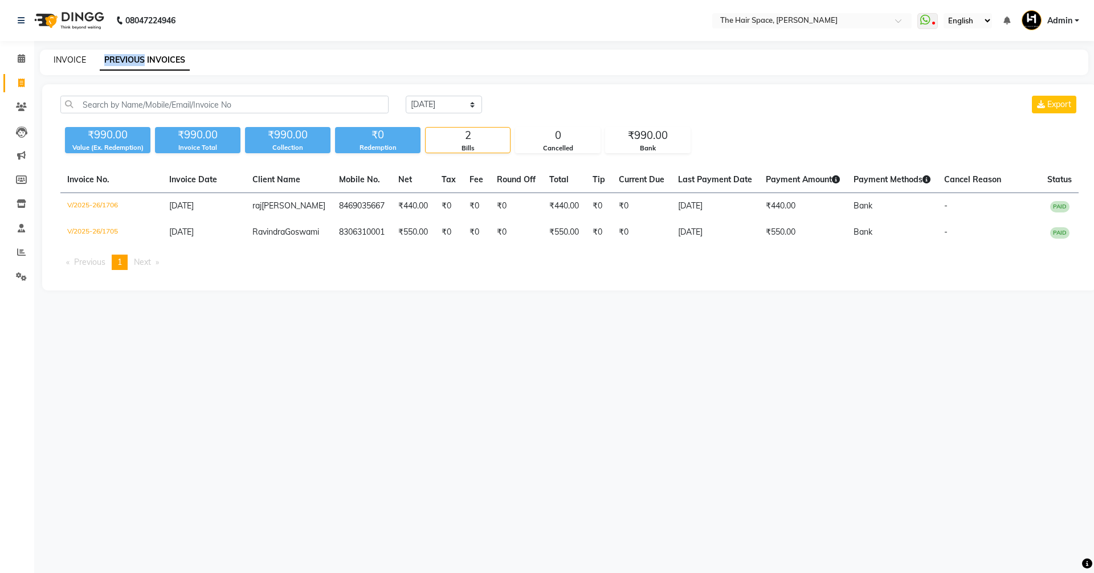
click at [79, 62] on link "INVOICE" at bounding box center [70, 60] width 32 height 10
select select "service"
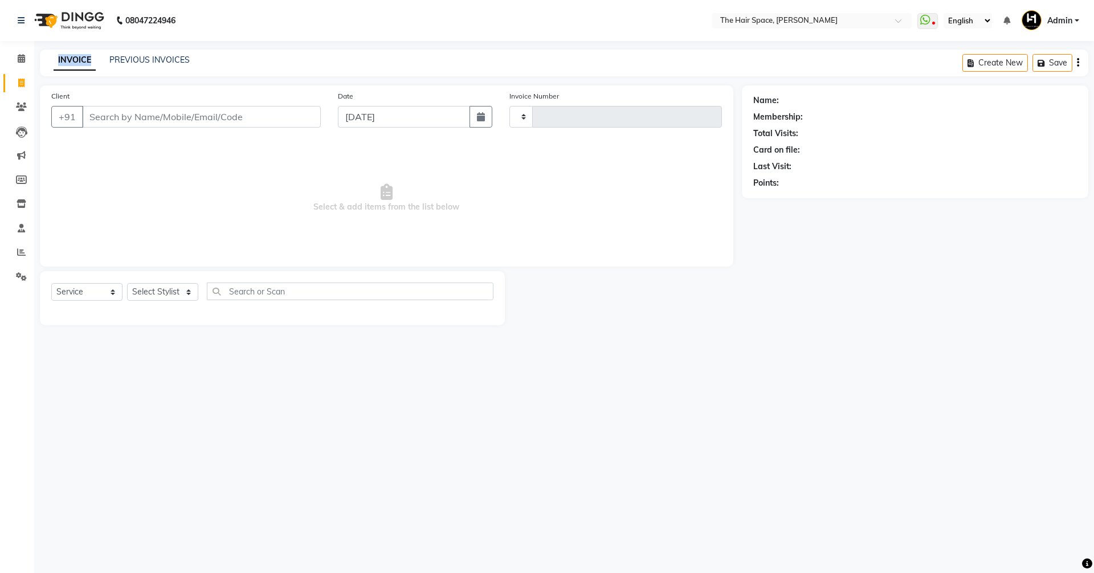
click at [79, 62] on link "INVOICE" at bounding box center [75, 60] width 42 height 21
type input "1707"
select select "6663"
click at [148, 64] on link "PREVIOUS INVOICES" at bounding box center [149, 60] width 80 height 10
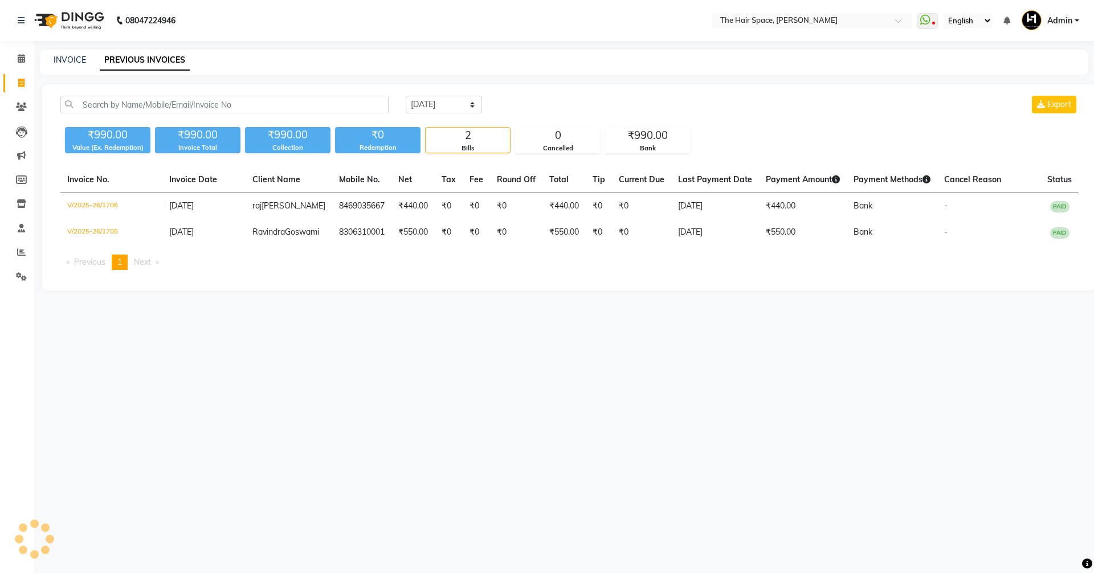
click at [146, 59] on link "PREVIOUS INVOICES" at bounding box center [145, 60] width 90 height 21
click at [71, 63] on link "INVOICE" at bounding box center [70, 60] width 32 height 10
select select "service"
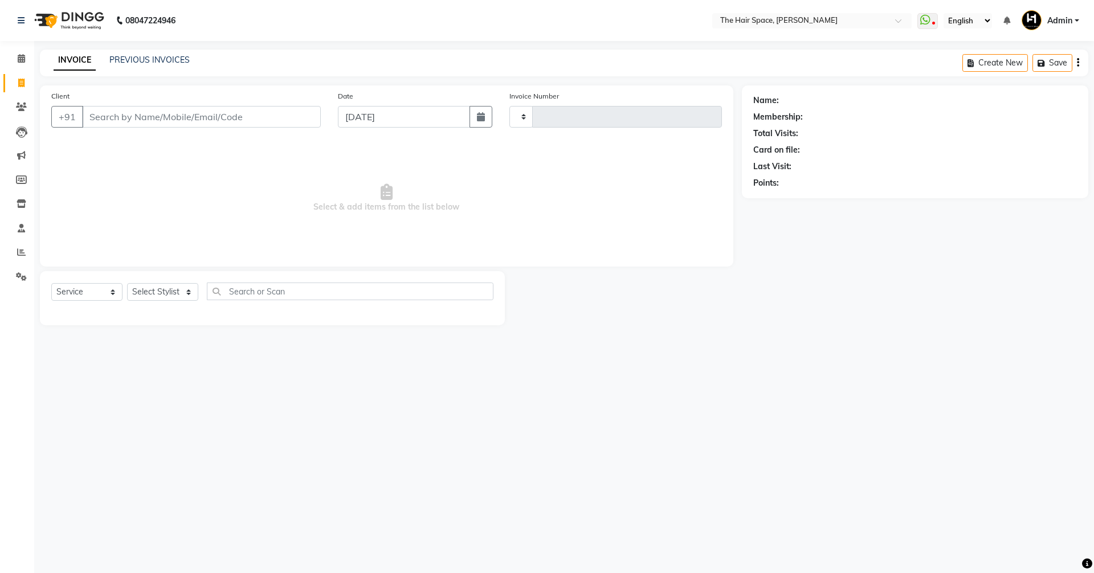
click at [71, 63] on link "INVOICE" at bounding box center [75, 60] width 42 height 21
type input "1707"
select select "6663"
click at [156, 63] on link "PREVIOUS INVOICES" at bounding box center [149, 60] width 80 height 10
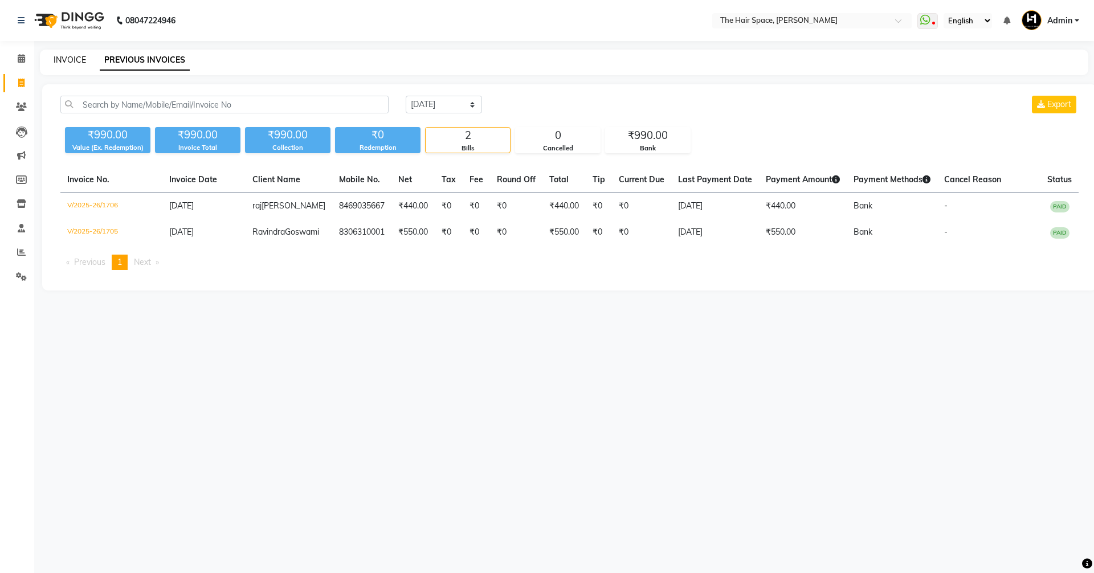
drag, startPoint x: 75, startPoint y: 54, endPoint x: 71, endPoint y: 58, distance: 6.1
click at [74, 54] on div "INVOICE PREVIOUS INVOICES" at bounding box center [564, 63] width 1049 height 26
click at [71, 58] on link "INVOICE" at bounding box center [70, 60] width 32 height 10
select select "6663"
select select "service"
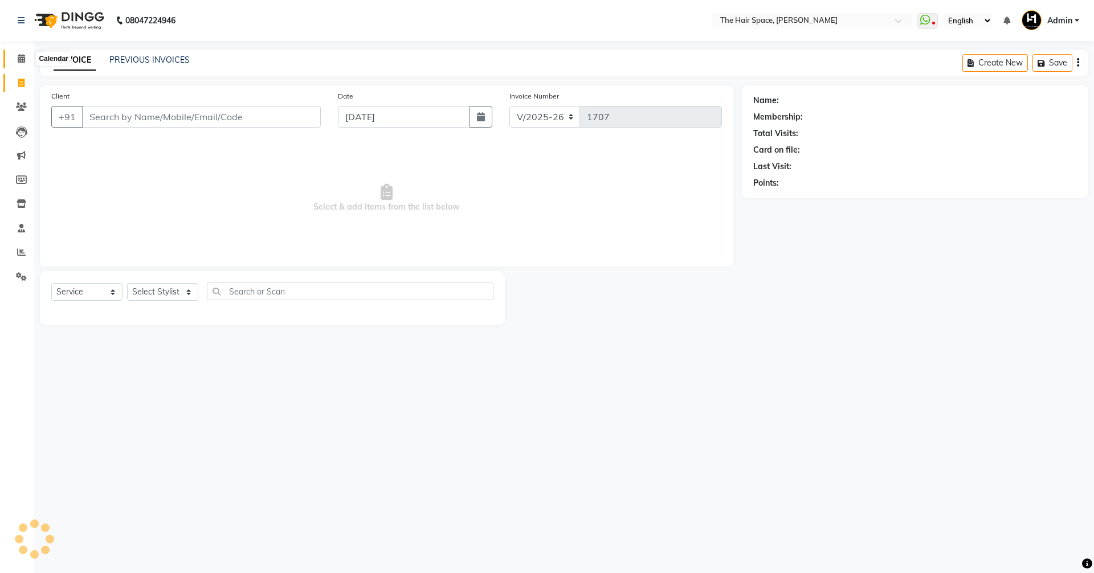
click at [22, 52] on span at bounding box center [21, 58] width 20 height 13
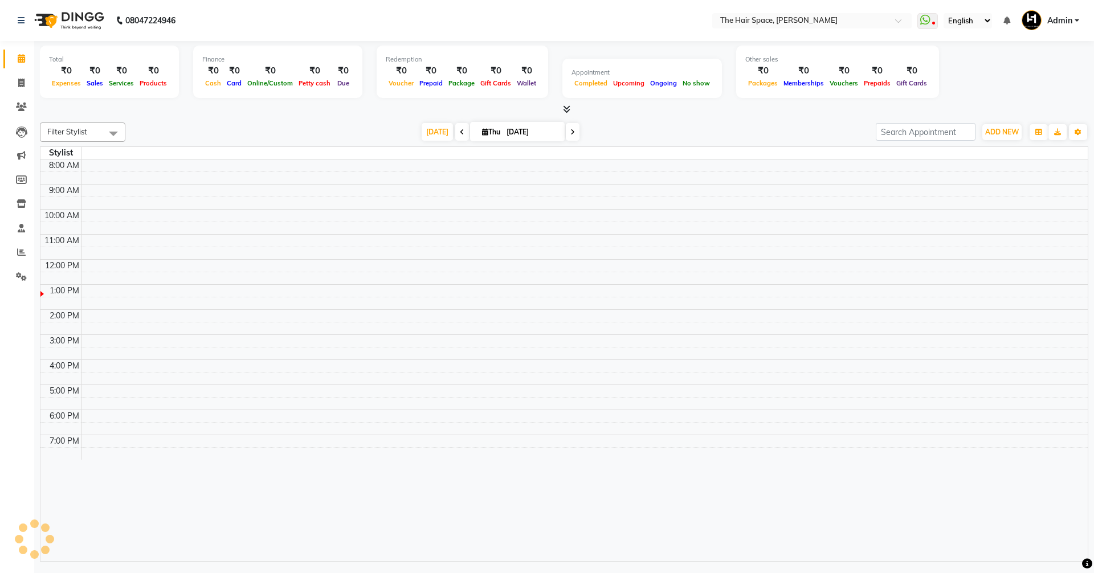
click at [21, 56] on icon at bounding box center [21, 58] width 7 height 9
